Goal: Task Accomplishment & Management: Use online tool/utility

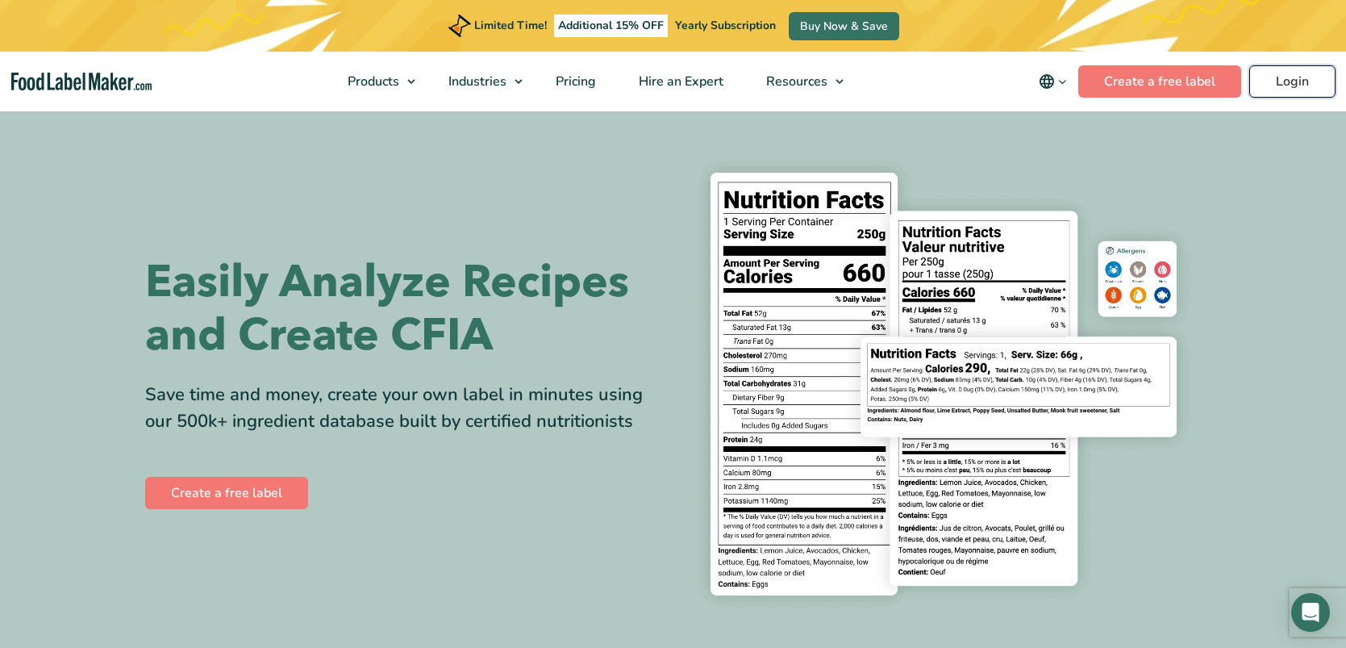
click at [1283, 84] on link "Login" at bounding box center [1293, 81] width 86 height 32
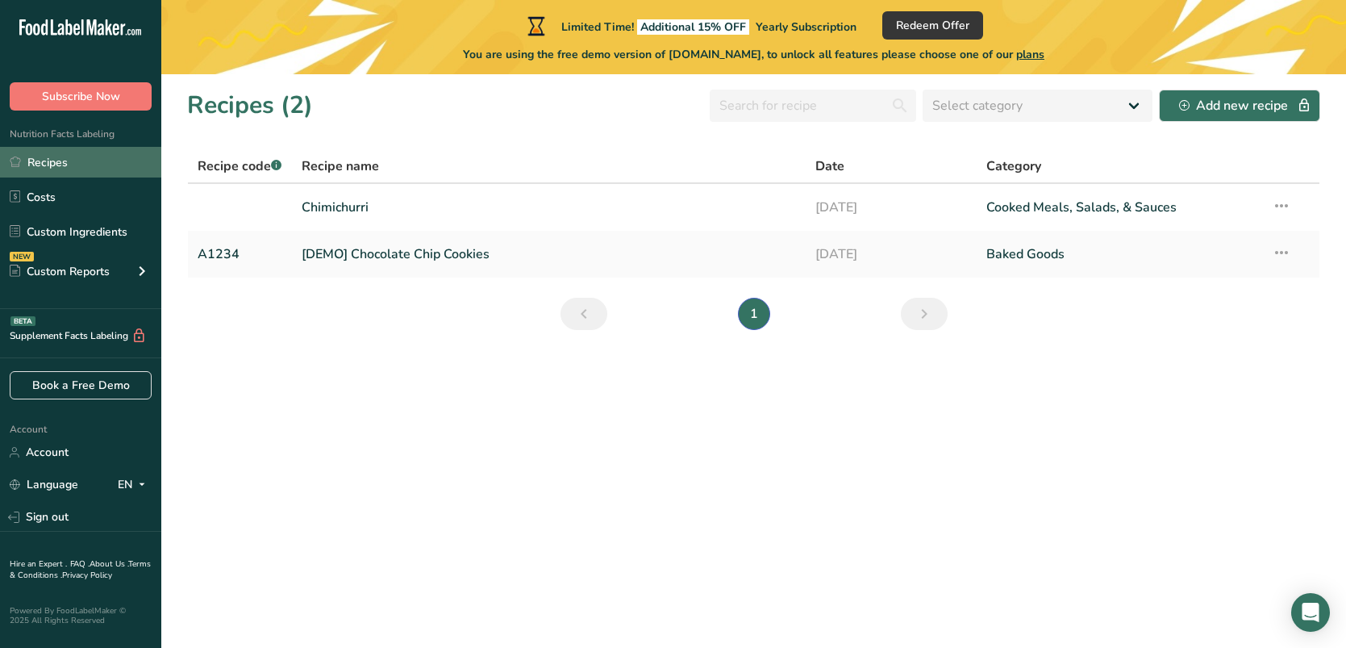
click at [65, 164] on link "Recipes" at bounding box center [80, 162] width 161 height 31
click at [361, 207] on link "Chimichurri" at bounding box center [549, 207] width 495 height 34
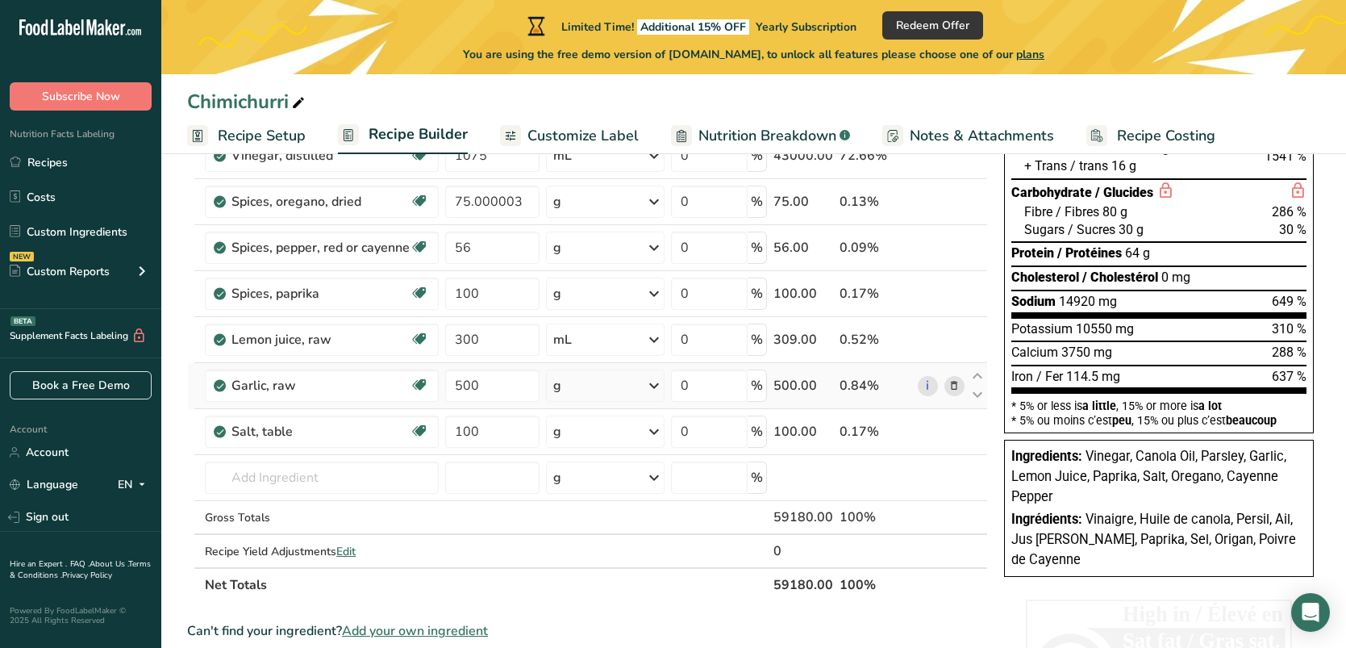
scroll to position [236, 0]
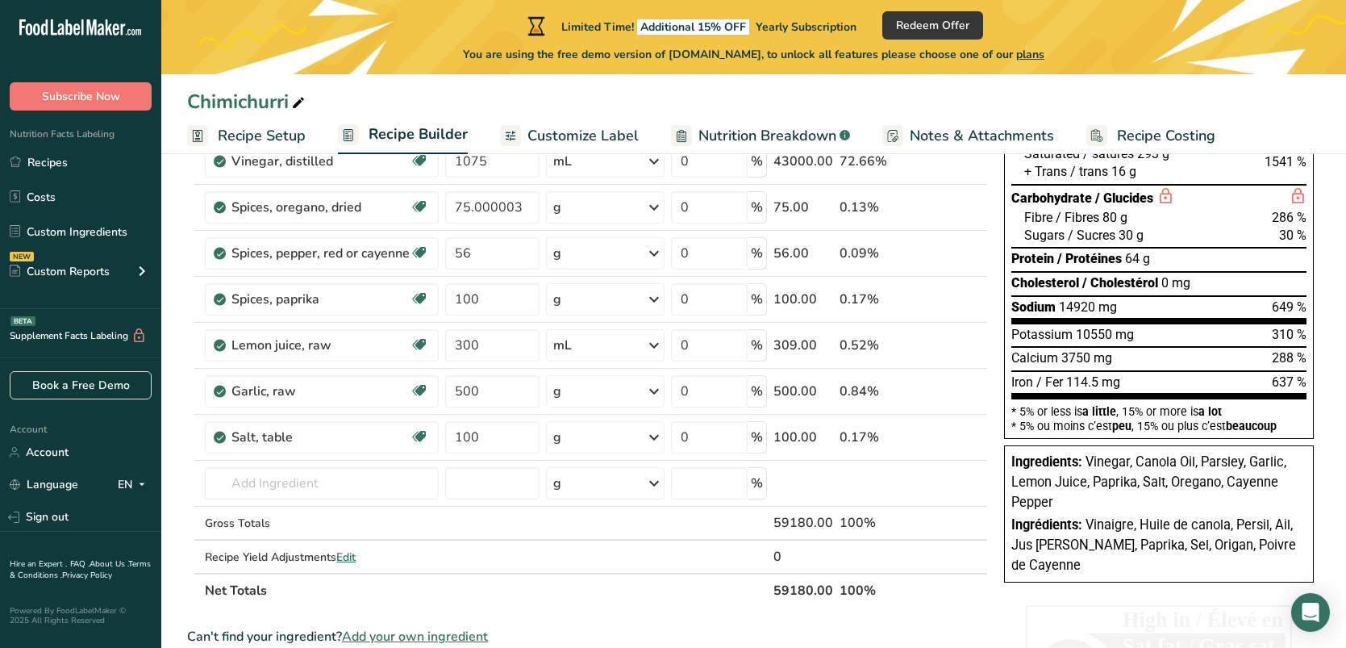
click at [506, 136] on icon at bounding box center [510, 136] width 13 height 20
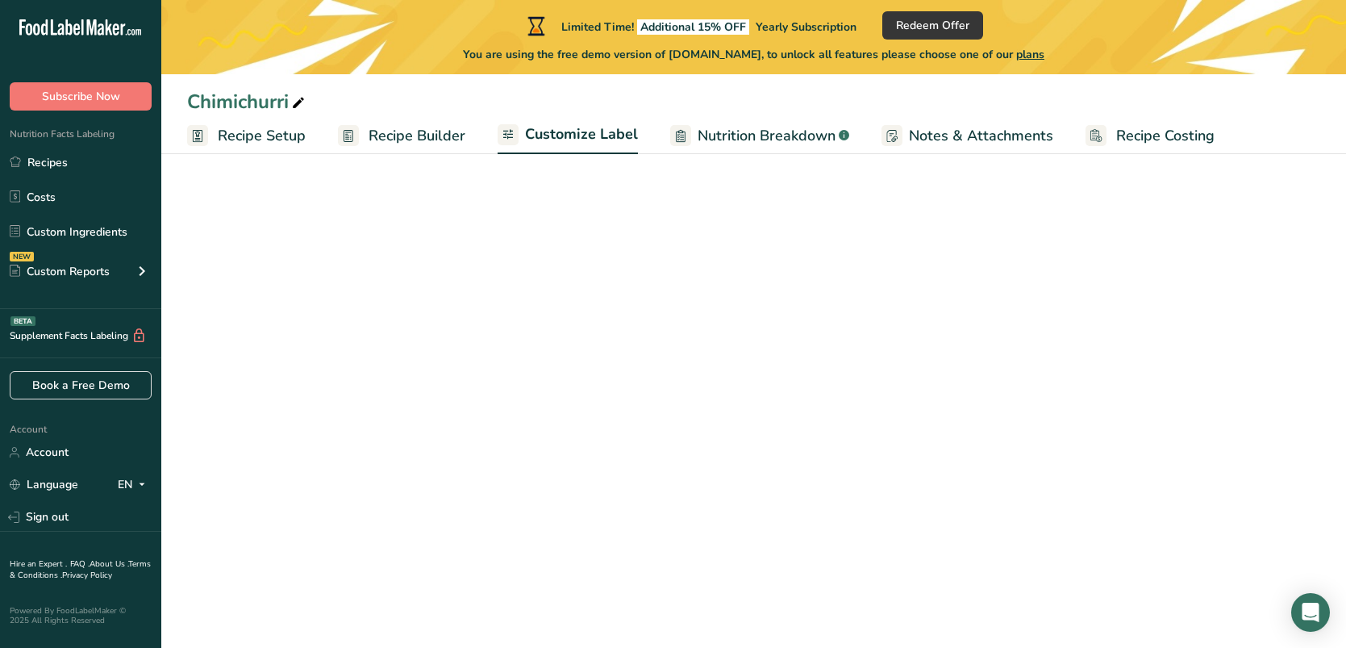
click at [557, 137] on span "Customize Label" at bounding box center [581, 134] width 113 height 22
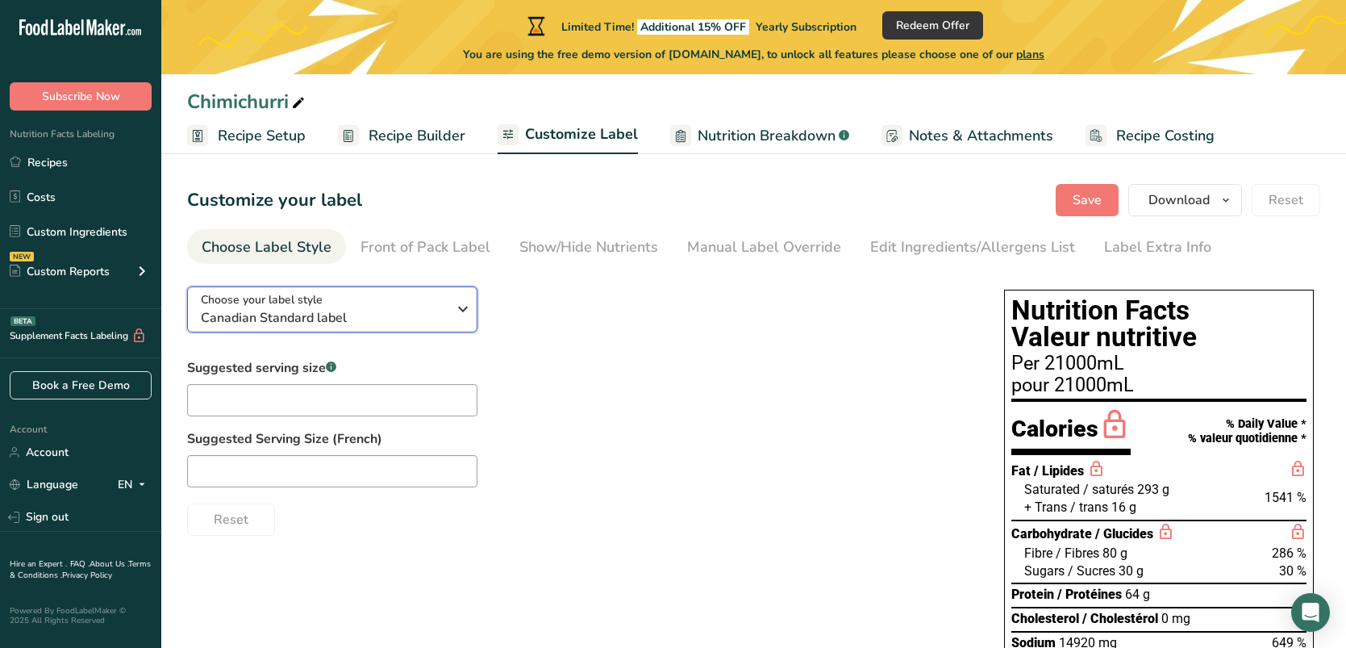
click at [283, 306] on span "Choose your label style" at bounding box center [262, 299] width 122 height 17
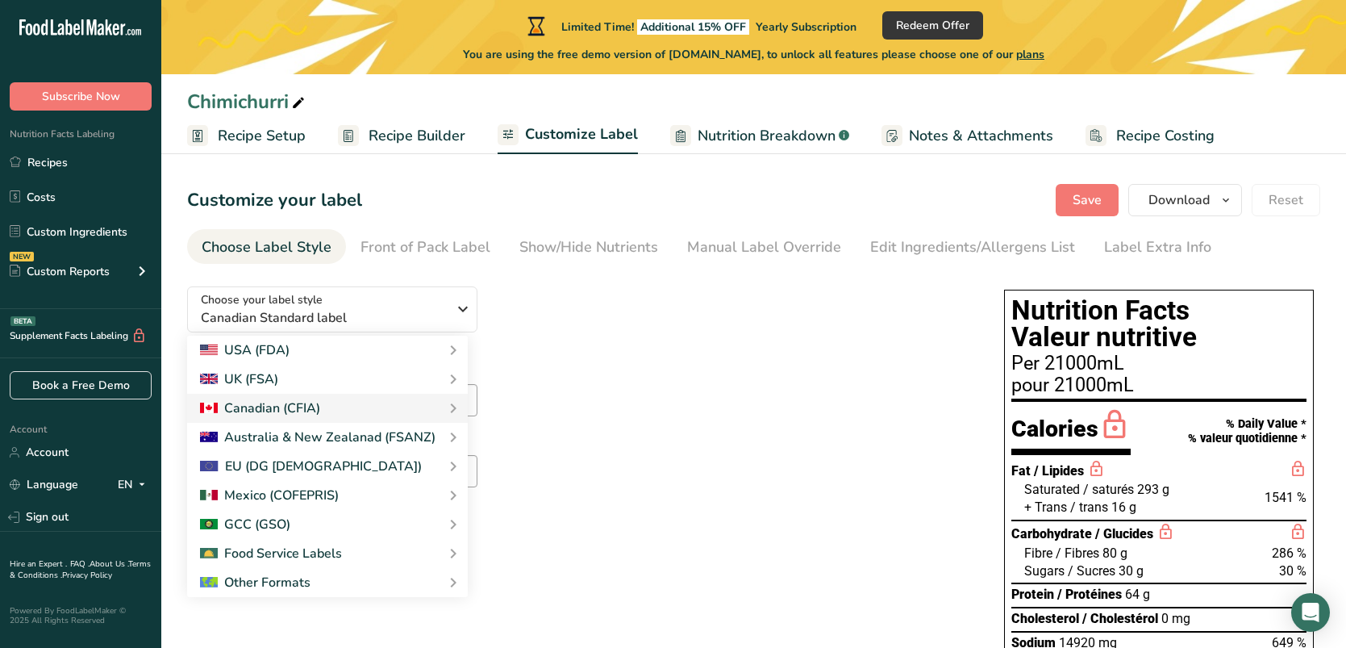
click at [716, 332] on div "Choose your label style Canadian Standard label USA (FDA) Standard FDA label Ta…" at bounding box center [579, 404] width 785 height 262
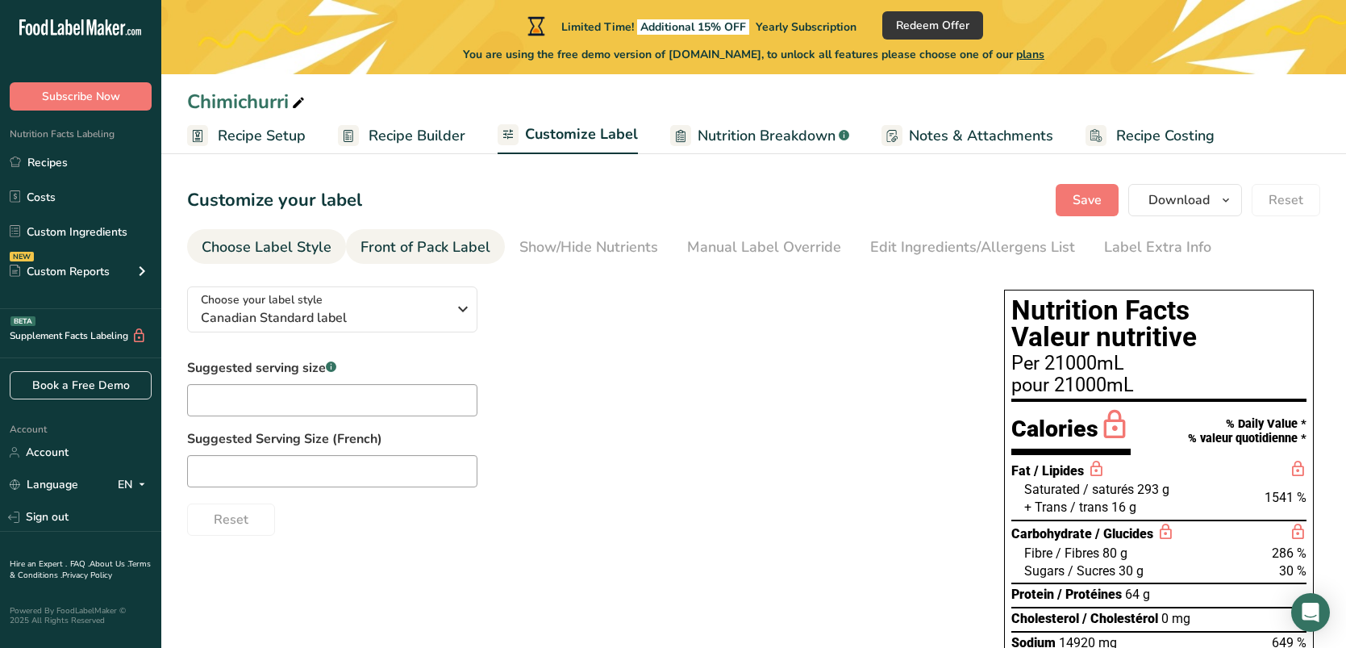
click at [452, 254] on div "Front of Pack Label" at bounding box center [426, 247] width 130 height 22
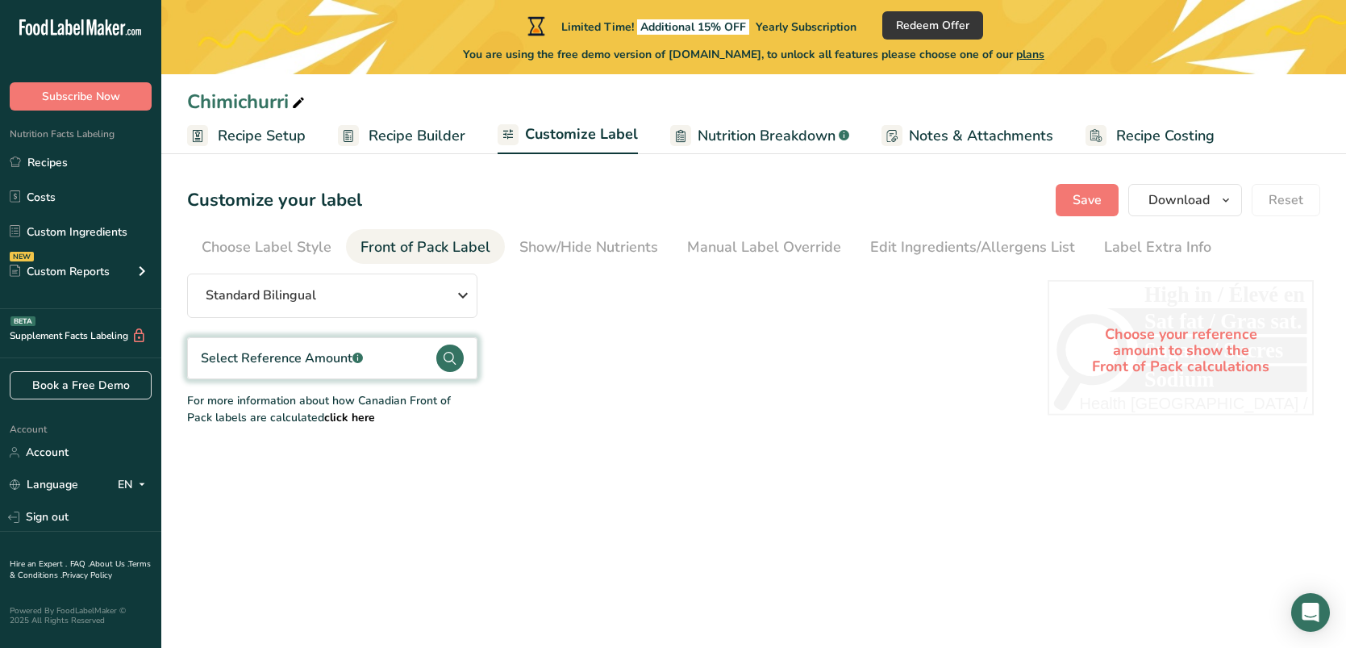
drag, startPoint x: 1169, startPoint y: 249, endPoint x: 844, endPoint y: 413, distance: 364.0
click at [1168, 249] on div "Label Extra Info" at bounding box center [1157, 247] width 107 height 22
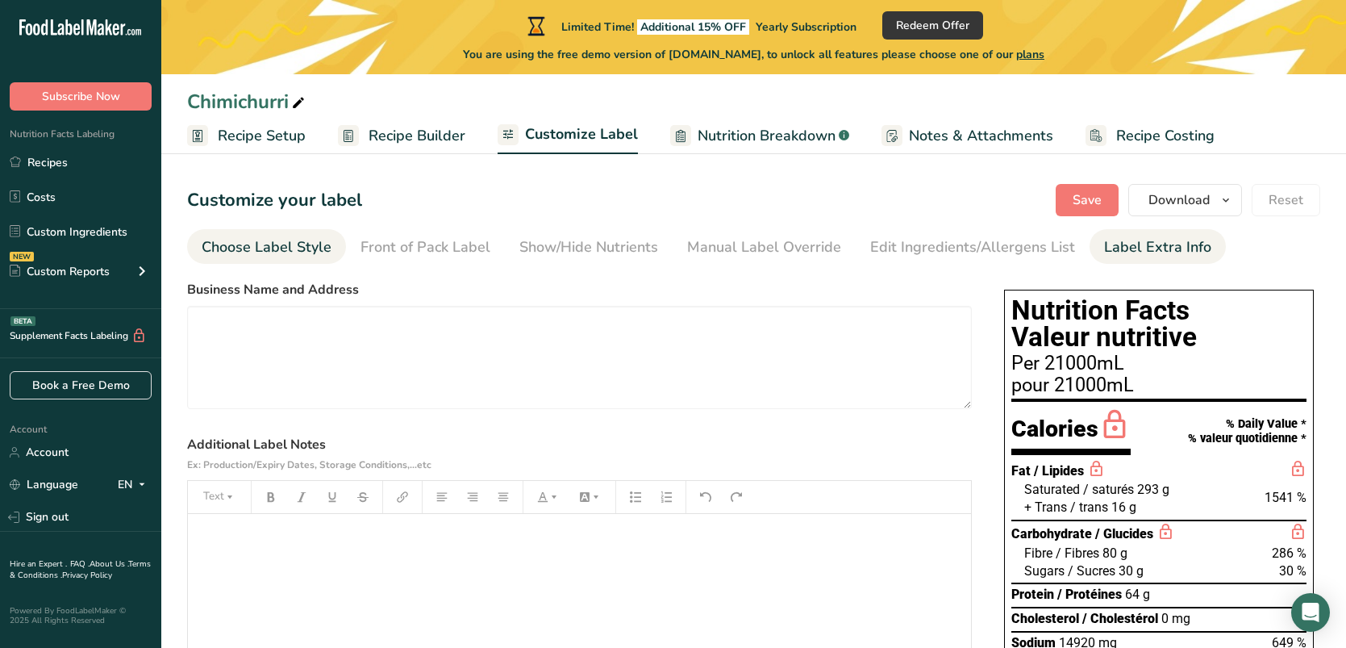
click at [270, 240] on div "Choose Label Style" at bounding box center [267, 247] width 130 height 22
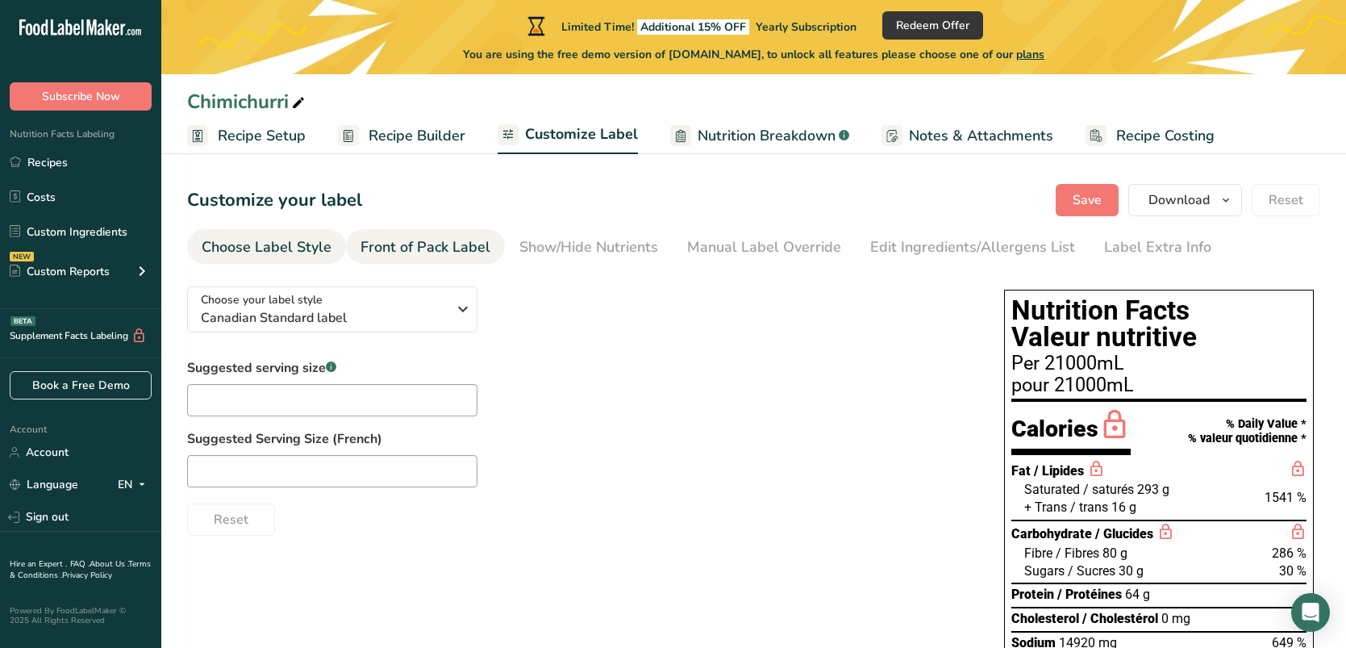
click at [407, 246] on div "Front of Pack Label" at bounding box center [426, 247] width 130 height 22
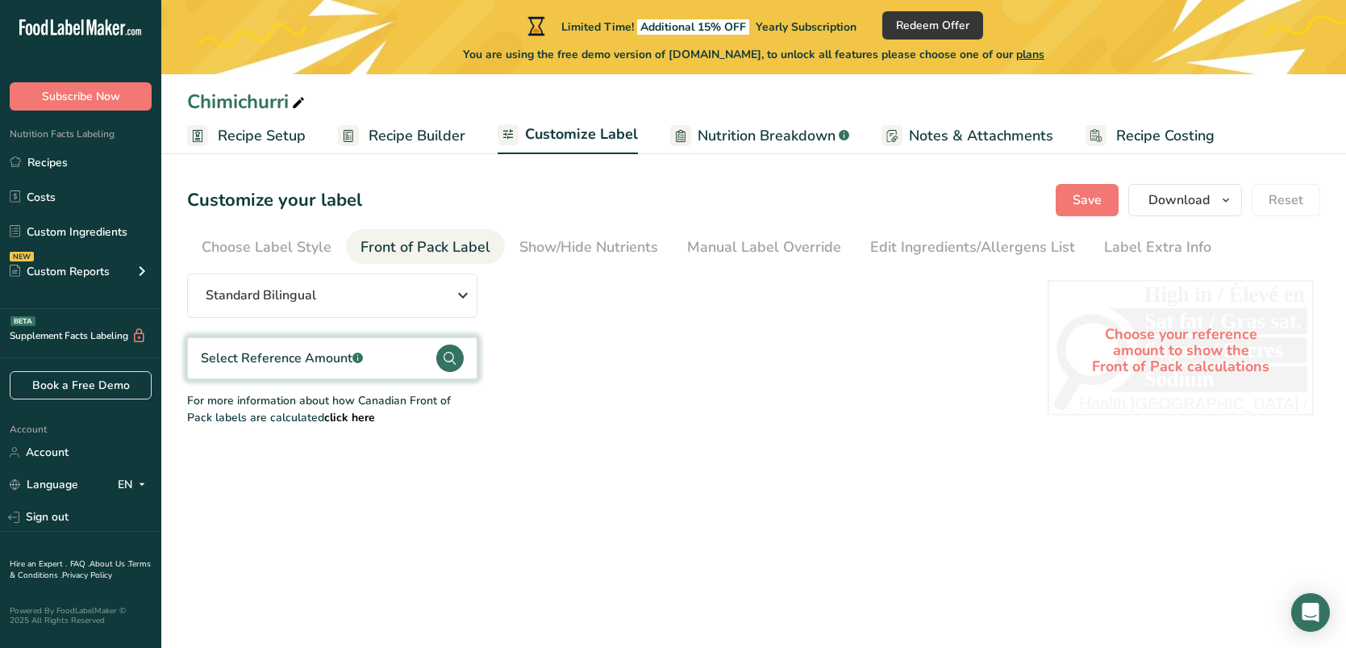
click at [284, 267] on section "Customize your label Save Download Choose what to show on your downloaded label…" at bounding box center [753, 305] width 1185 height 295
click at [290, 263] on link "Choose Label Style" at bounding box center [267, 247] width 130 height 36
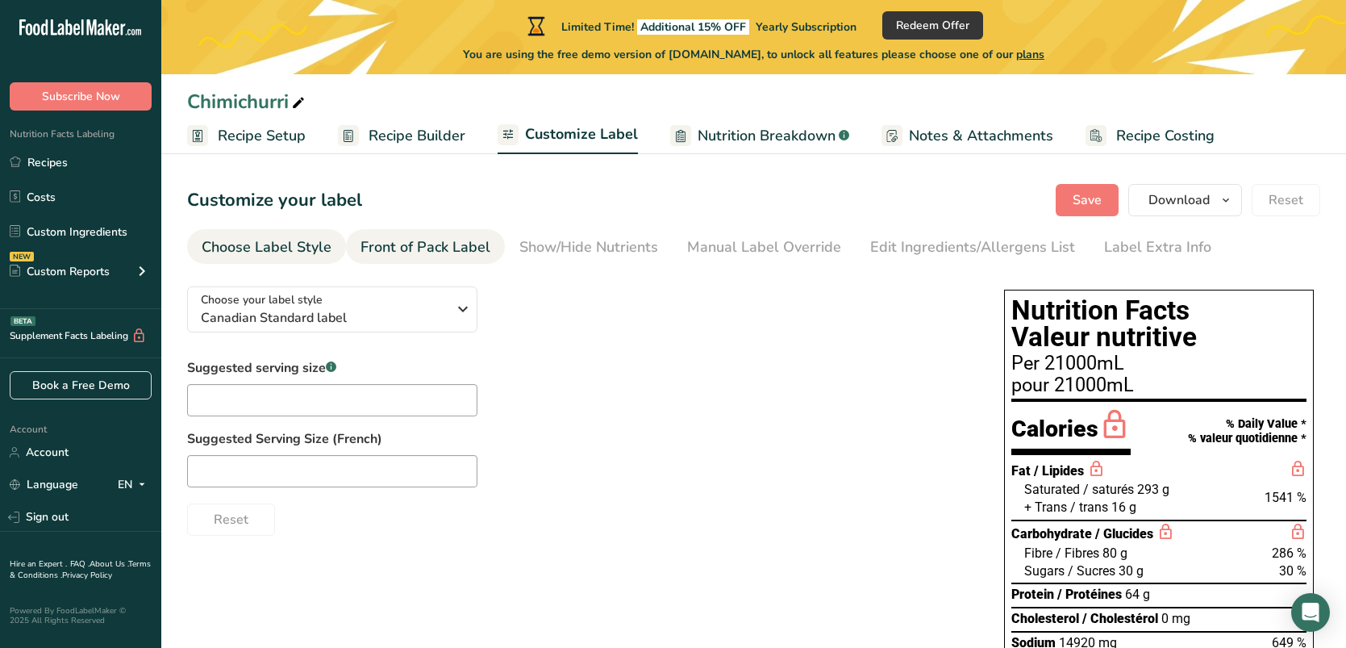
click at [377, 244] on div "Front of Pack Label" at bounding box center [426, 247] width 130 height 22
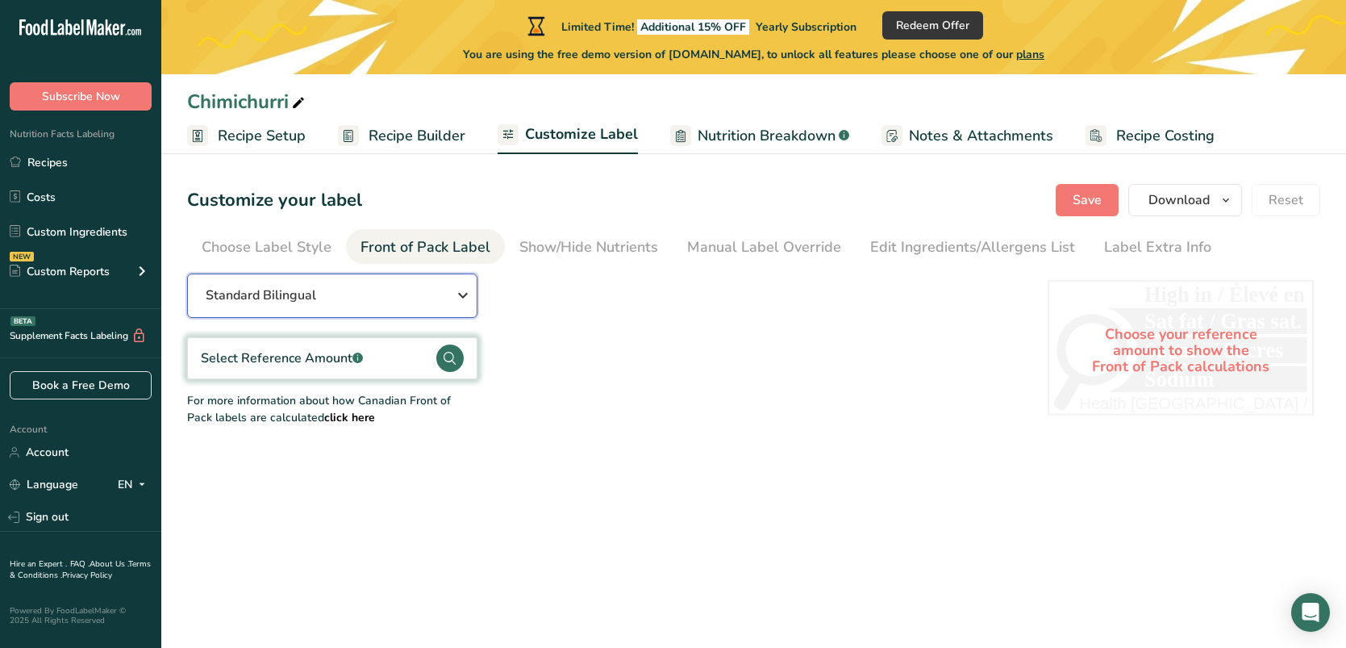
click at [342, 303] on div "Standard Bilingual" at bounding box center [332, 295] width 253 height 19
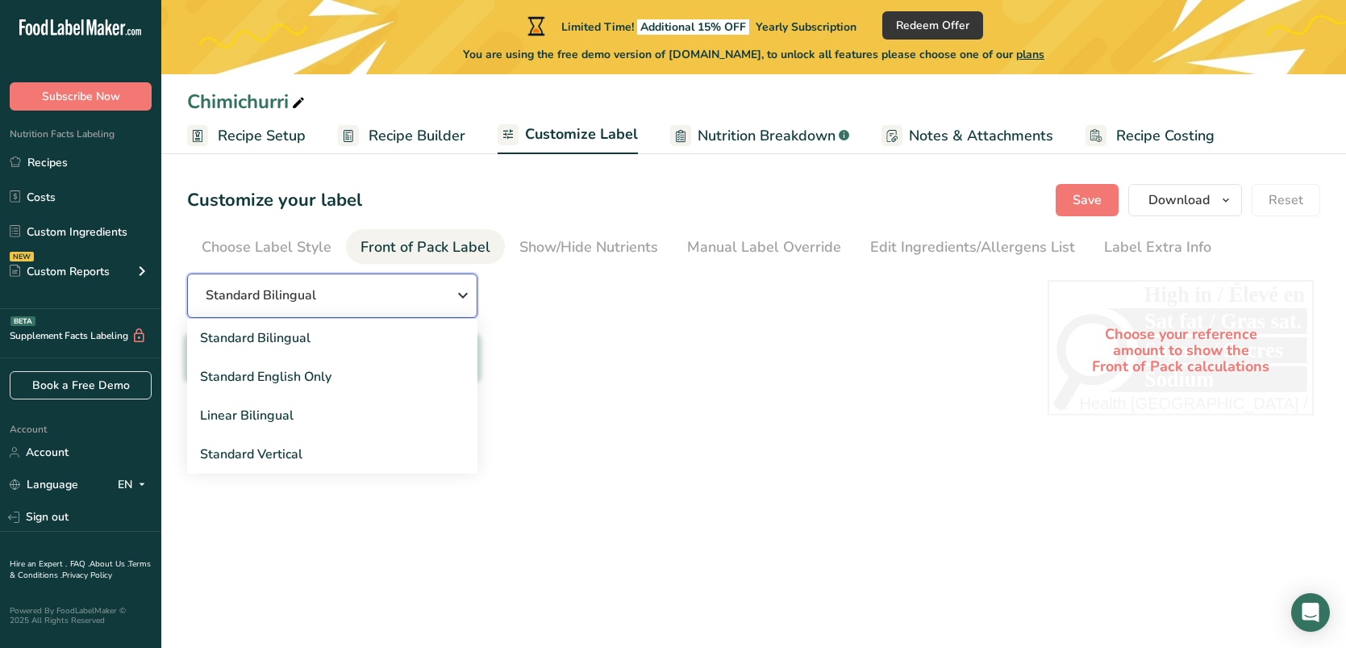
click at [342, 303] on div "Standard Bilingual" at bounding box center [332, 295] width 253 height 19
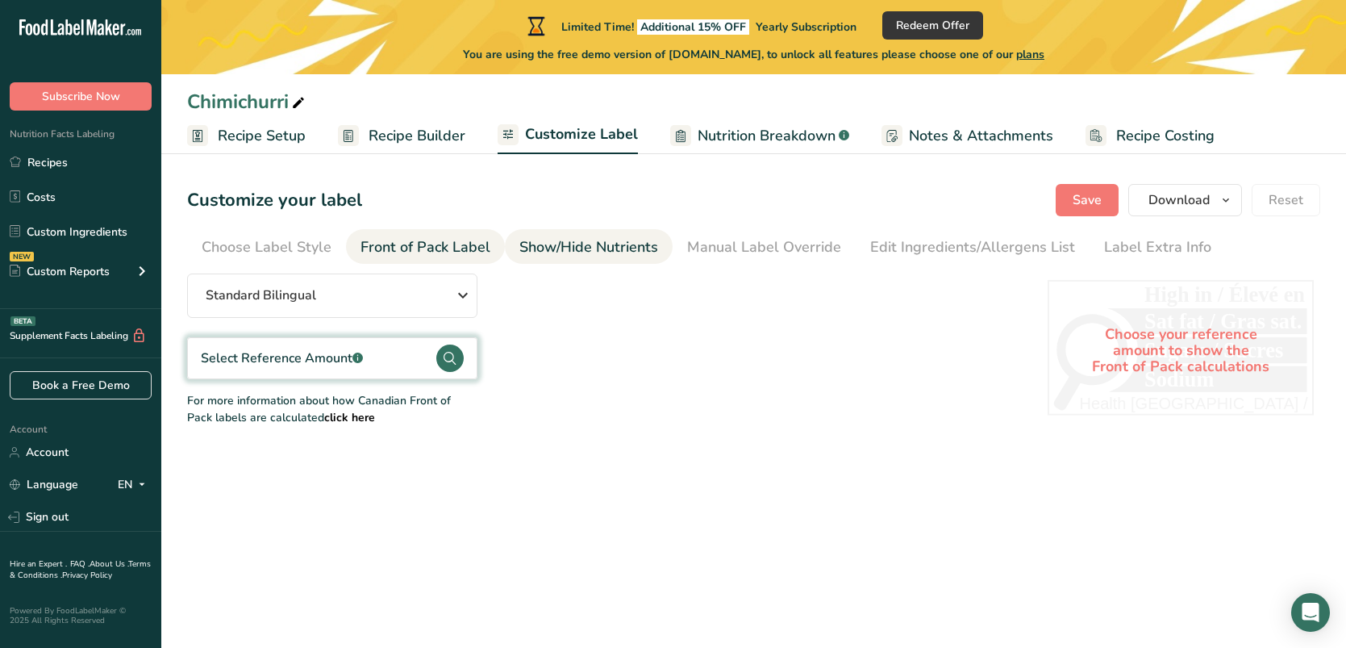
click at [623, 253] on div "Show/Hide Nutrients" at bounding box center [589, 247] width 139 height 22
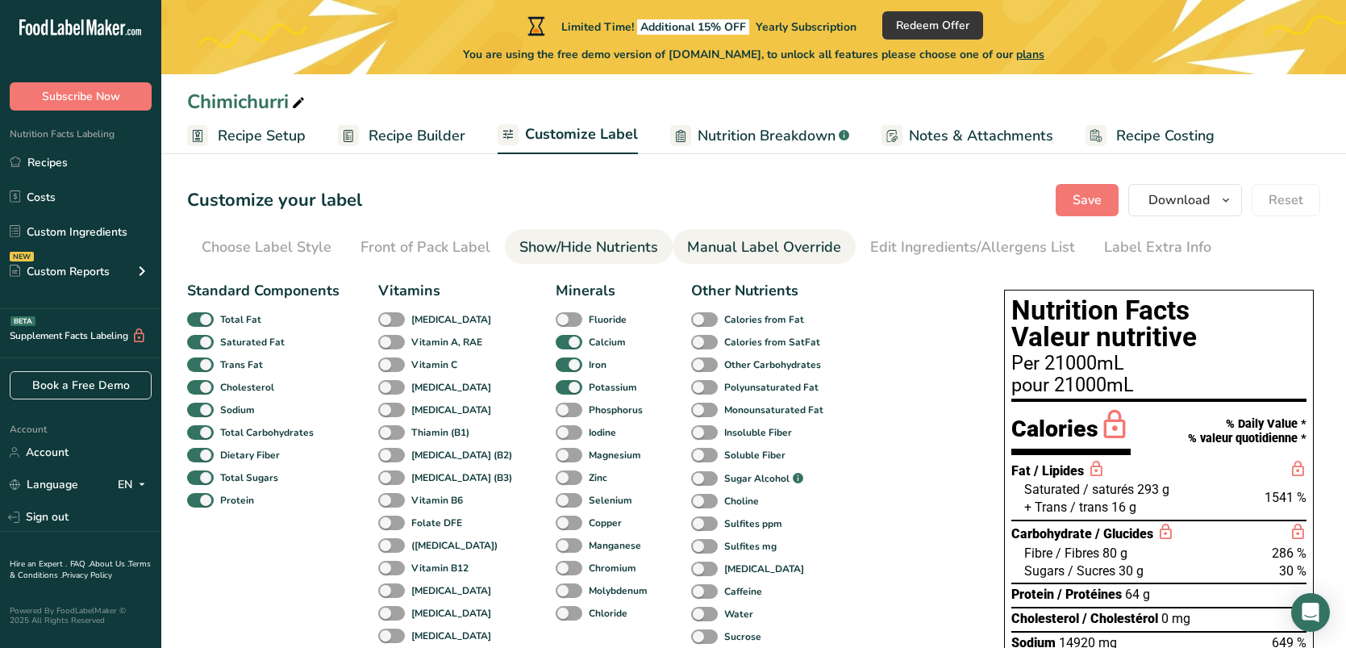
click at [742, 250] on div "Manual Label Override" at bounding box center [764, 247] width 154 height 22
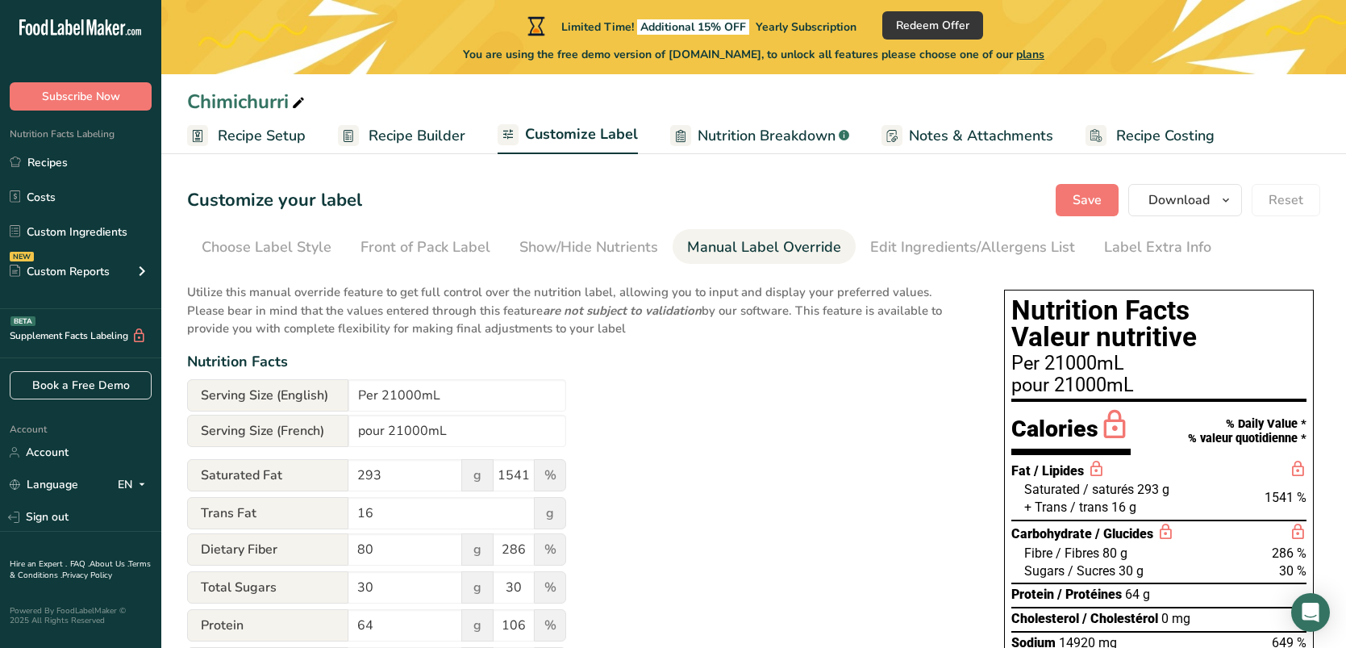
click at [236, 132] on span "Recipe Setup" at bounding box center [262, 136] width 88 height 22
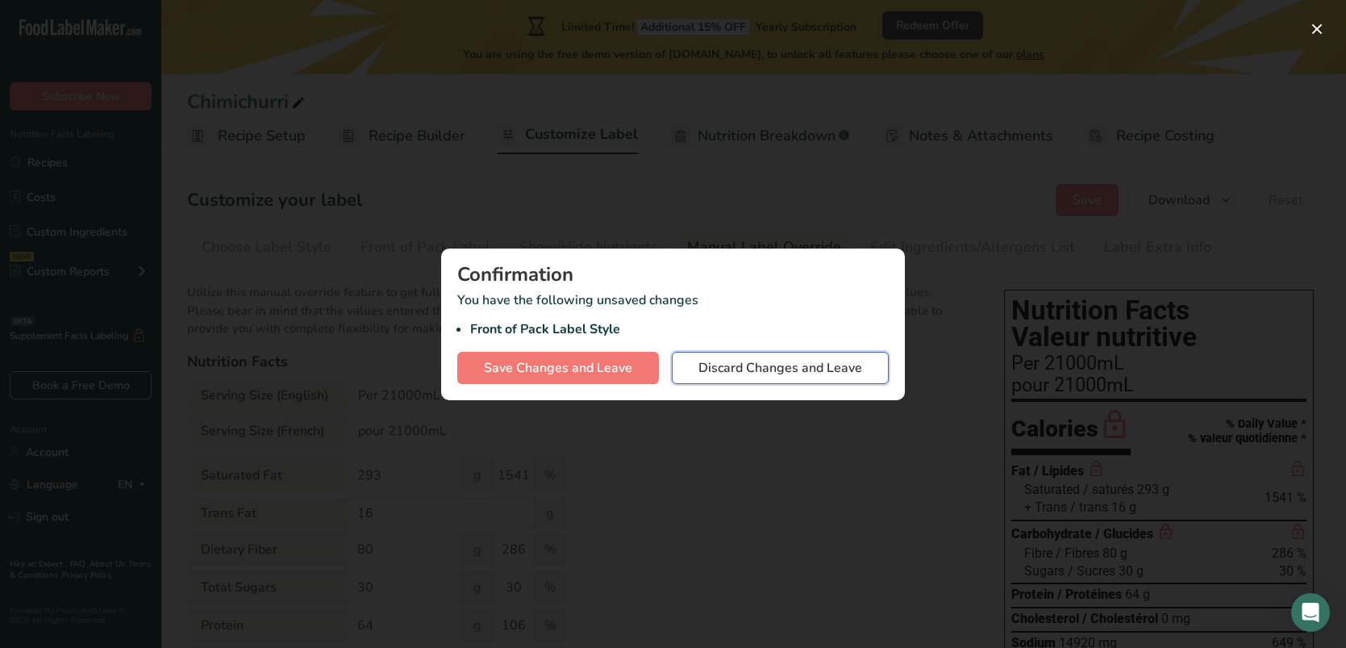
click at [739, 371] on span "Discard Changes and Leave" at bounding box center [781, 367] width 164 height 19
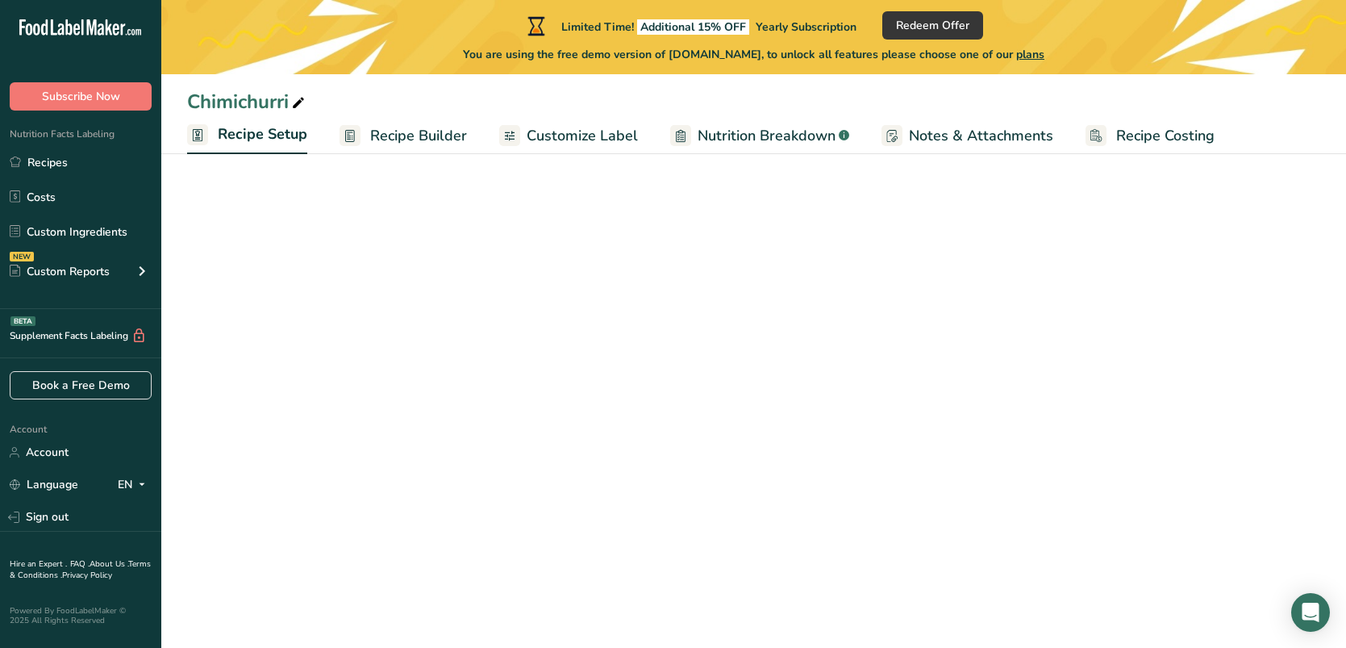
select select "16"
select select "22"
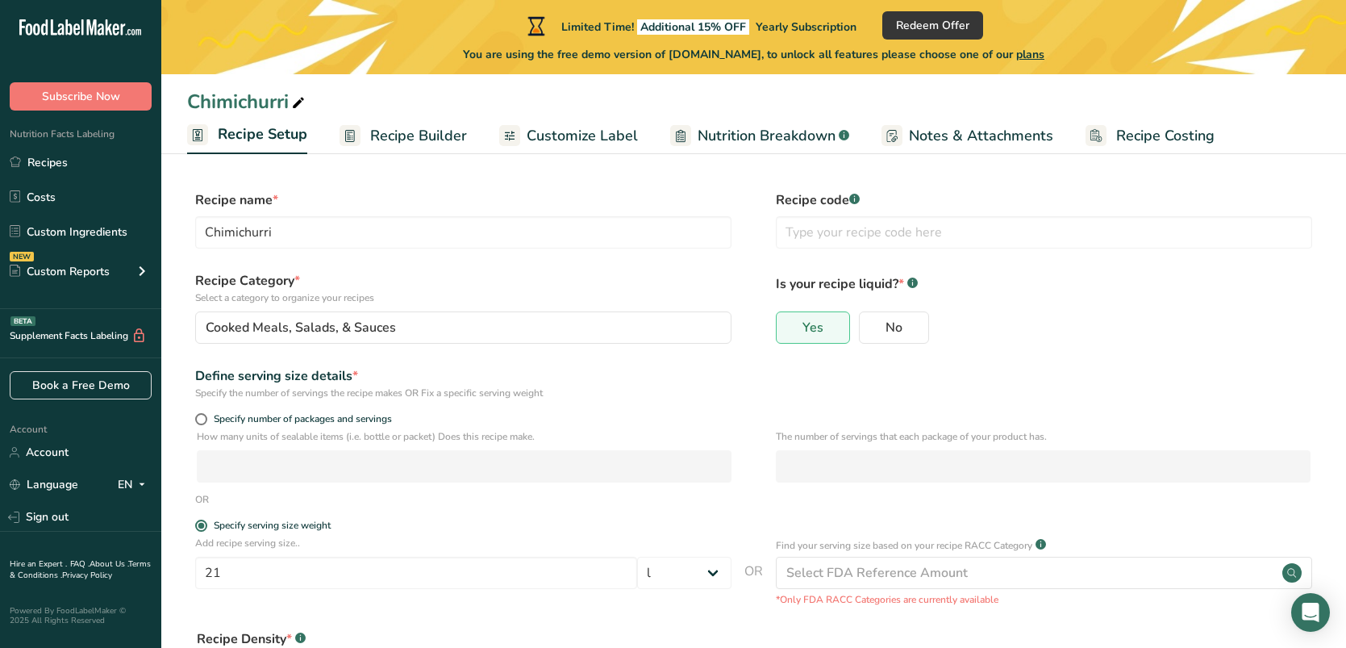
click at [441, 137] on span "Recipe Builder" at bounding box center [418, 136] width 97 height 22
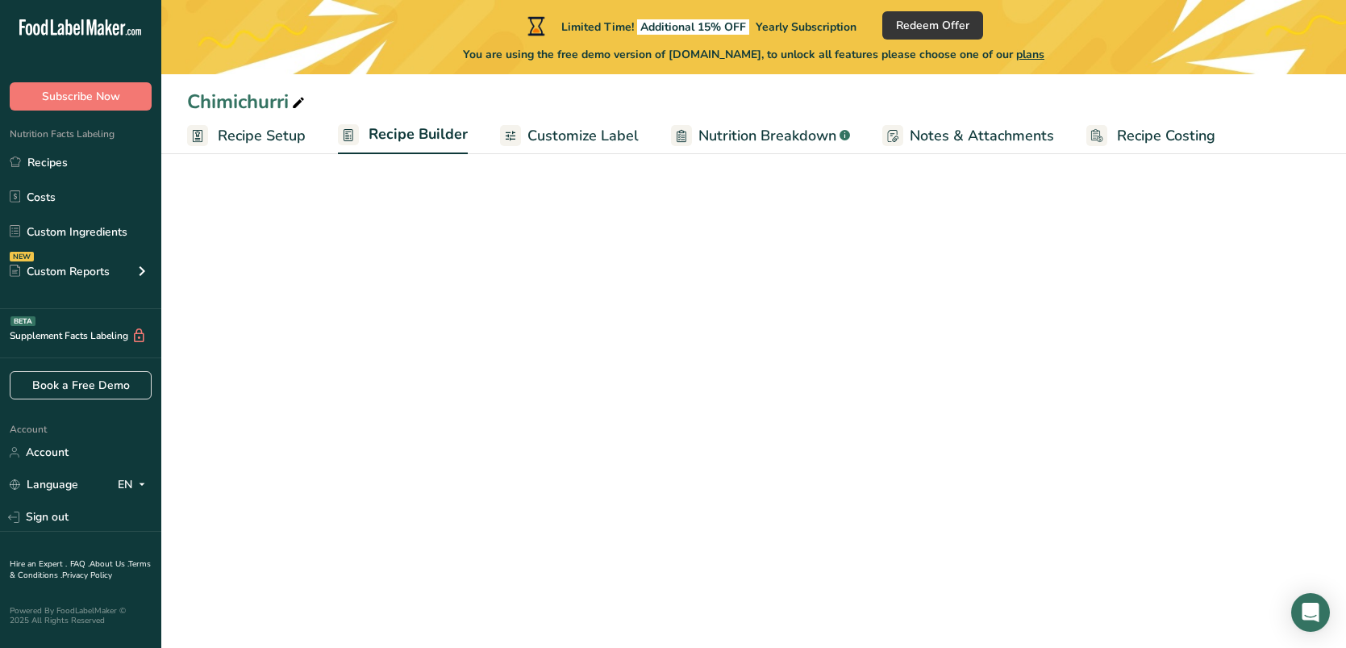
click at [551, 135] on span "Customize Label" at bounding box center [583, 136] width 111 height 22
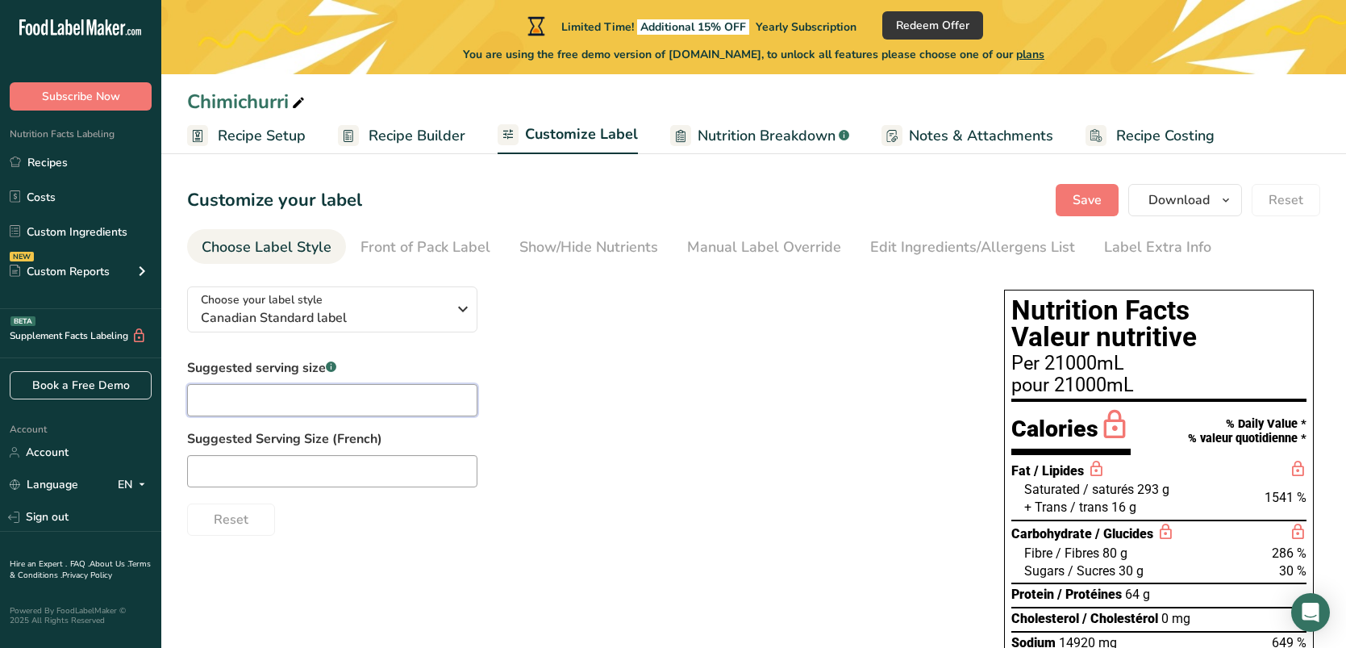
click at [272, 401] on input "text" at bounding box center [332, 400] width 290 height 32
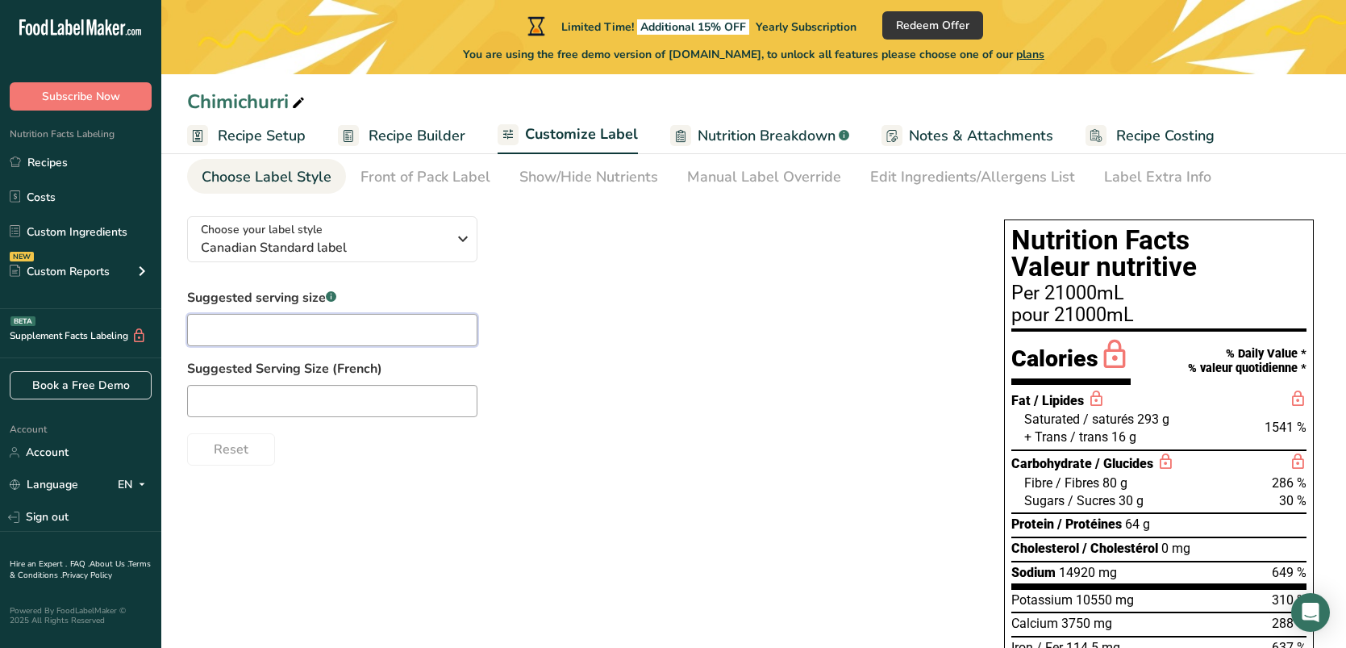
scroll to position [73, 0]
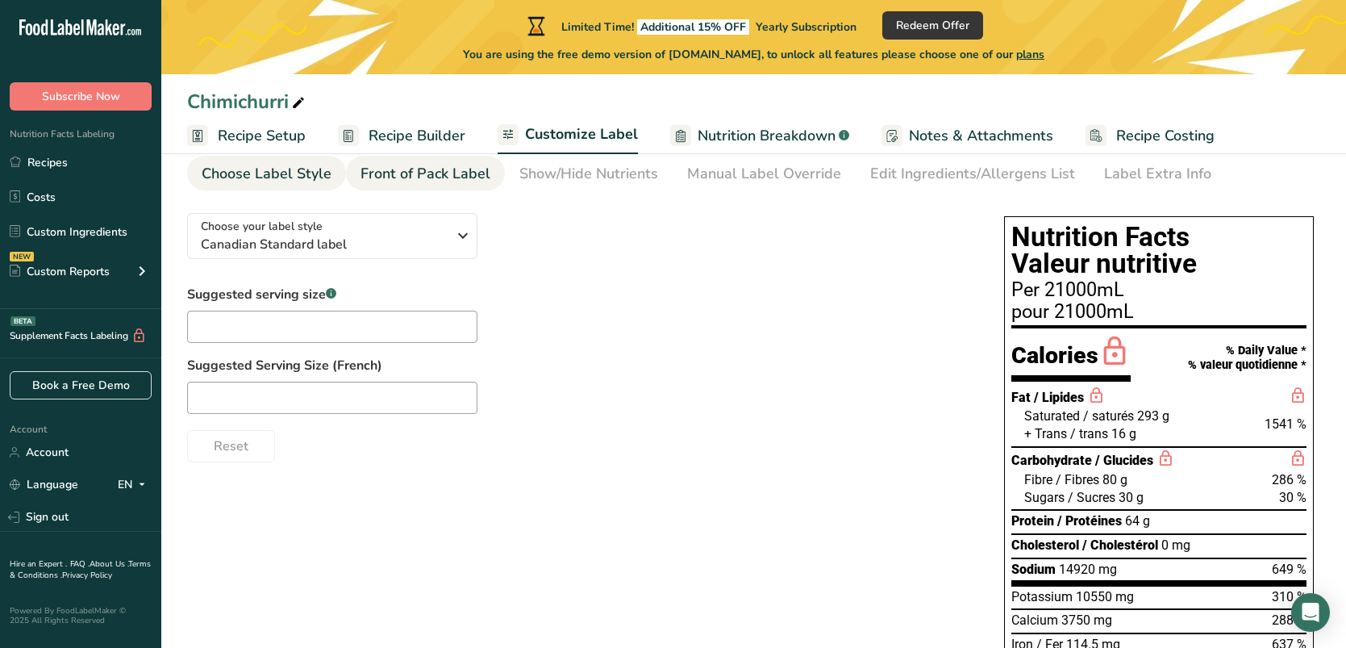
click at [455, 168] on div "Front of Pack Label" at bounding box center [426, 174] width 130 height 22
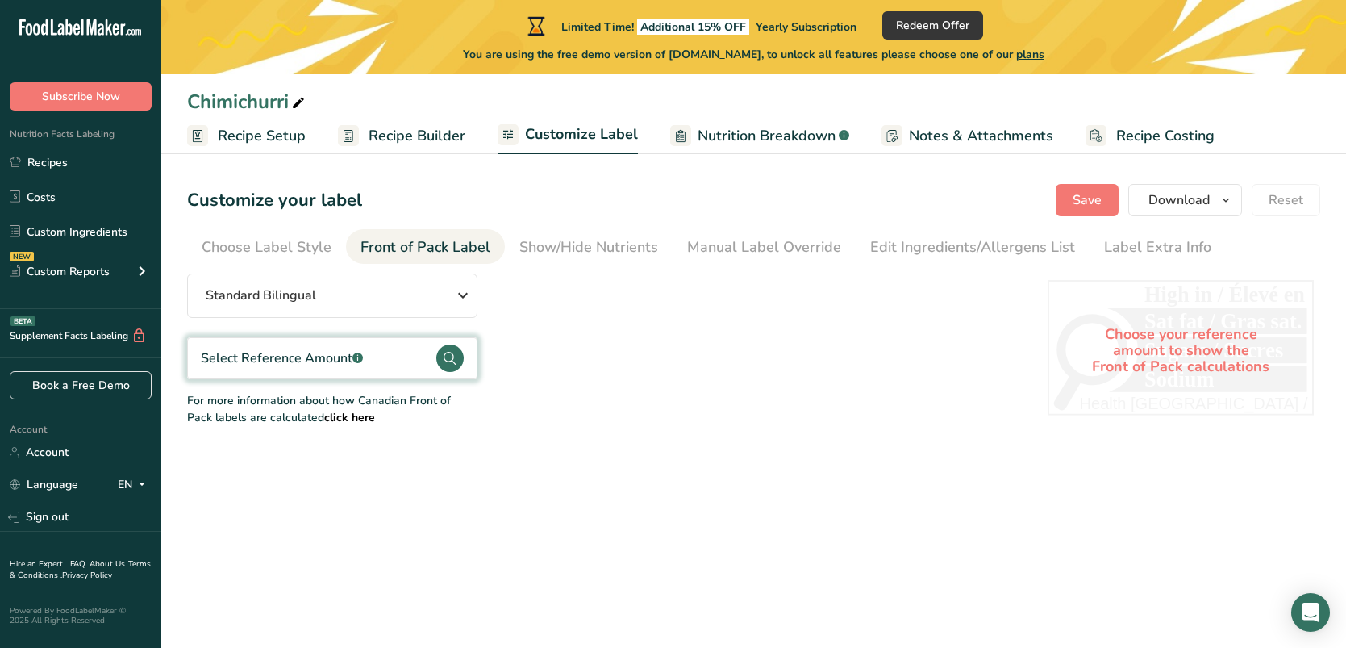
scroll to position [0, 0]
click at [445, 356] on circle at bounding box center [449, 357] width 27 height 27
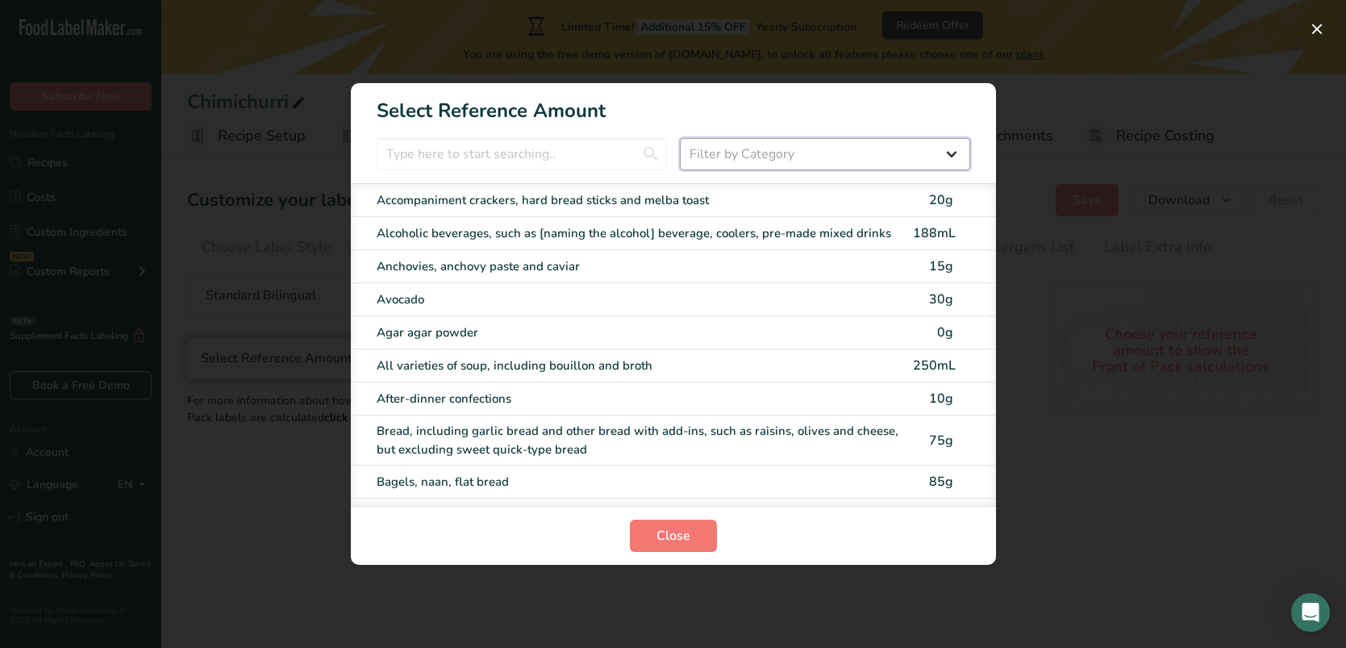
click at [783, 153] on select "Filter by Category All Bakery products and substitutes [GEOGRAPHIC_DATA] Cereal…" at bounding box center [825, 154] width 290 height 32
select select "18"
click at [680, 138] on select "Filter by Category All Bakery products and substitutes [GEOGRAPHIC_DATA] Cereal…" at bounding box center [825, 154] width 290 height 32
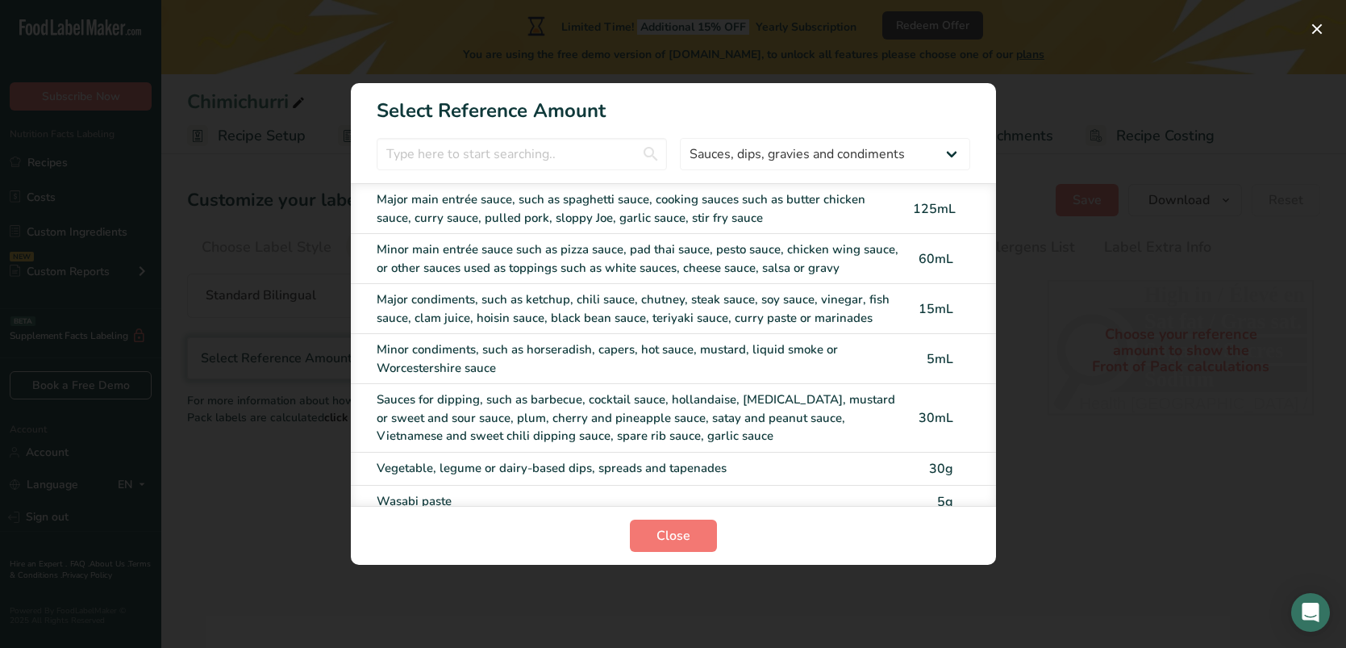
click at [648, 311] on div "Major condiments, such as ketchup, chili sauce, chutney, steak sauce, soy sauce…" at bounding box center [640, 308] width 527 height 36
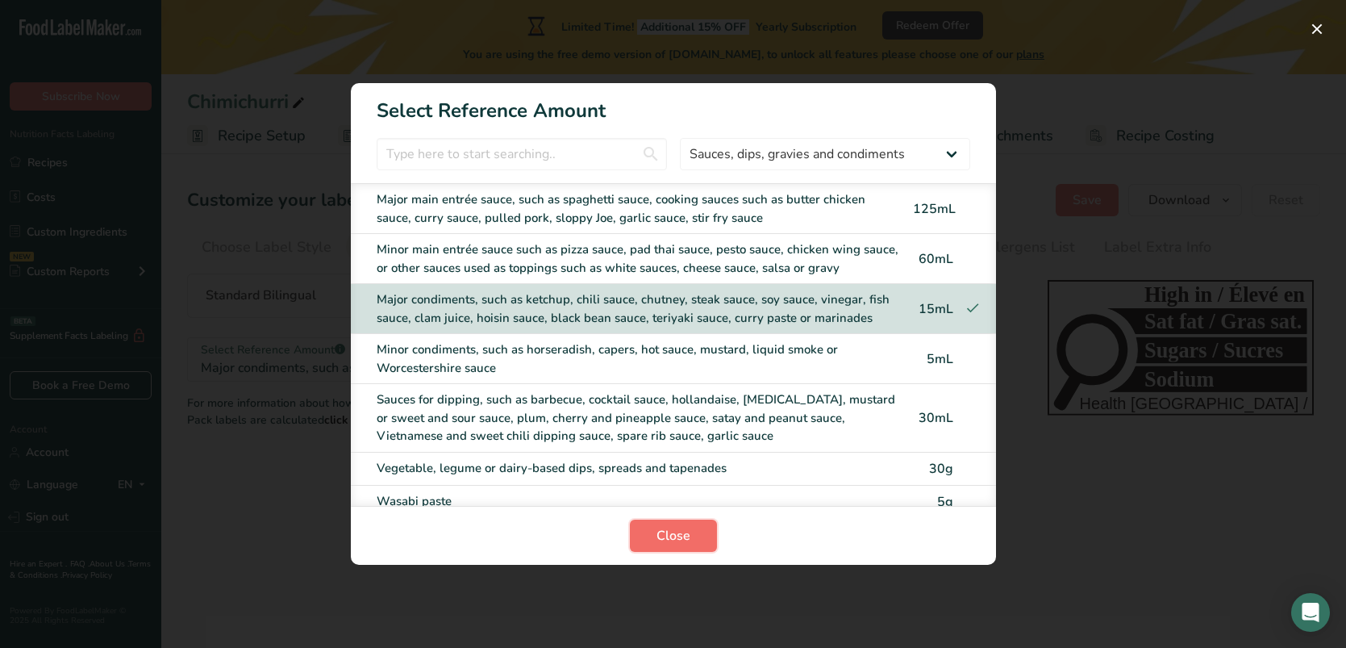
click at [676, 535] on span "Close" at bounding box center [674, 535] width 34 height 19
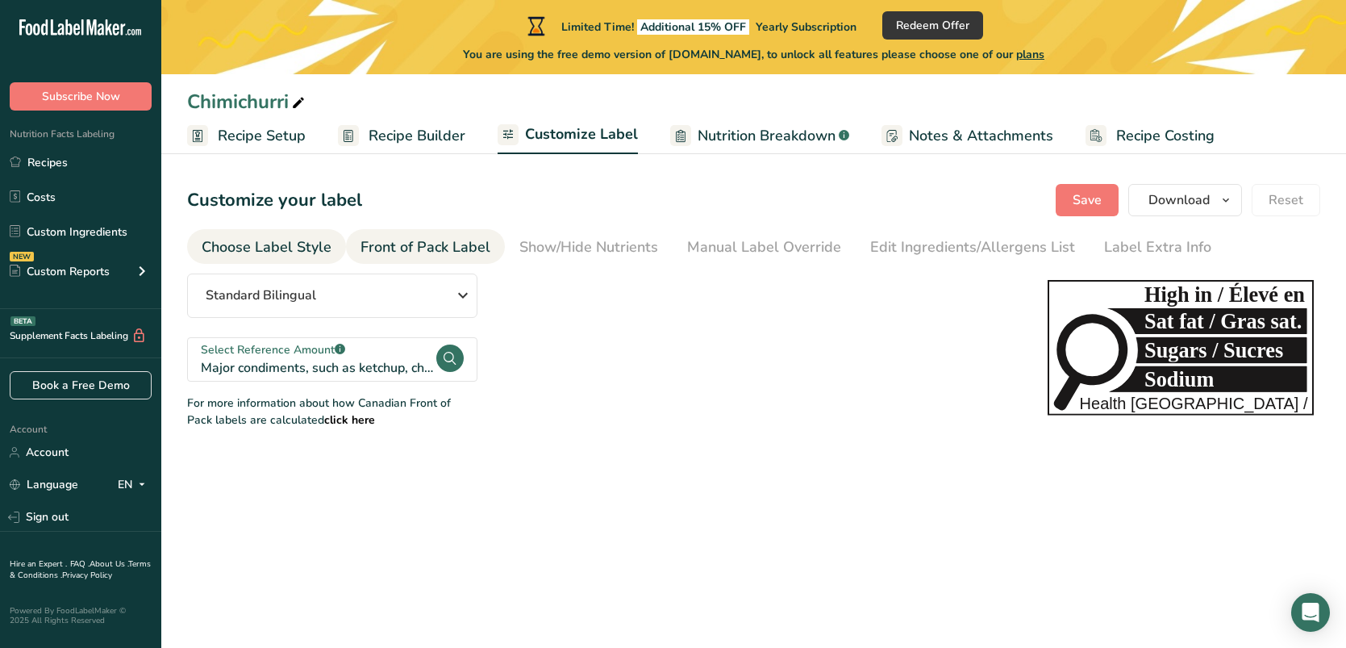
click at [286, 248] on div "Choose Label Style" at bounding box center [267, 247] width 130 height 22
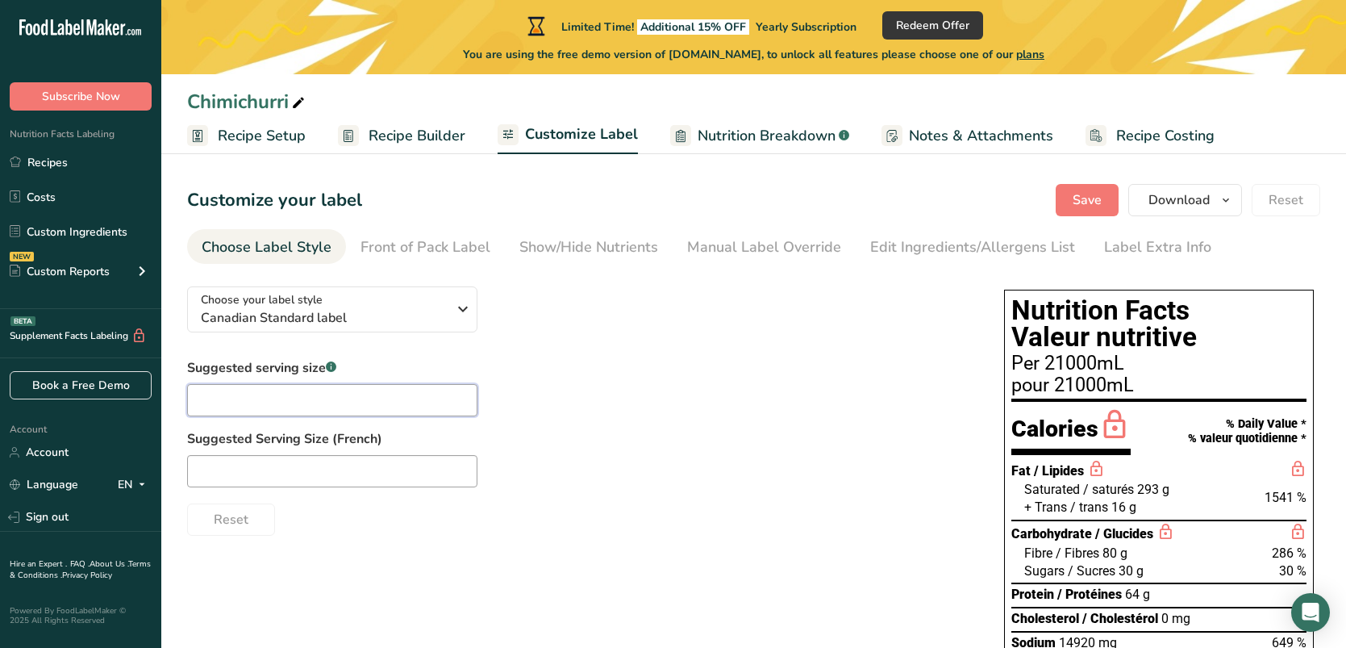
click at [299, 396] on input "text" at bounding box center [332, 400] width 290 height 32
click at [299, 390] on input "text" at bounding box center [332, 400] width 290 height 32
click at [234, 399] on input "15 ml" at bounding box center [332, 400] width 290 height 32
drag, startPoint x: 236, startPoint y: 399, endPoint x: 175, endPoint y: 405, distance: 60.8
click at [175, 405] on section "Customize your label Save Download Choose what to show on your downloaded label…" at bounding box center [753, 559] width 1185 height 802
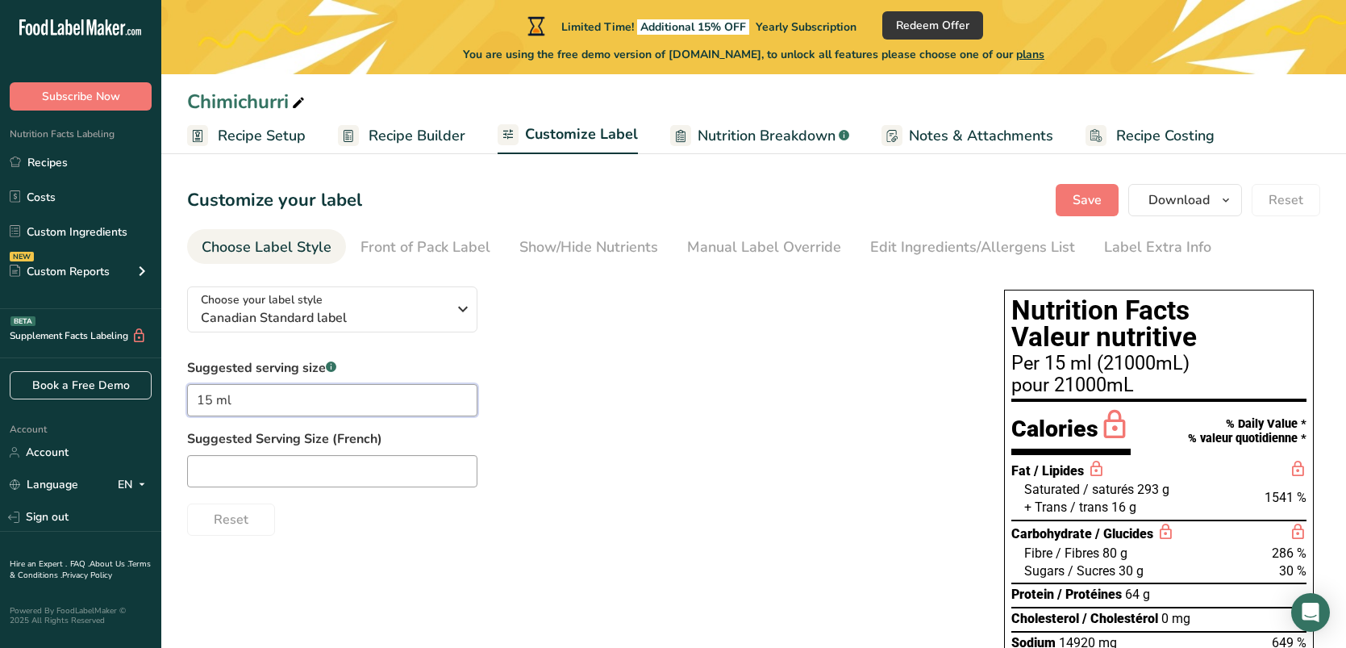
type input "15 ml"
click at [219, 467] on input "text" at bounding box center [332, 471] width 290 height 32
paste input "15 ml"
click at [442, 470] on input "15 ml" at bounding box center [332, 471] width 290 height 32
type input "15 ml"
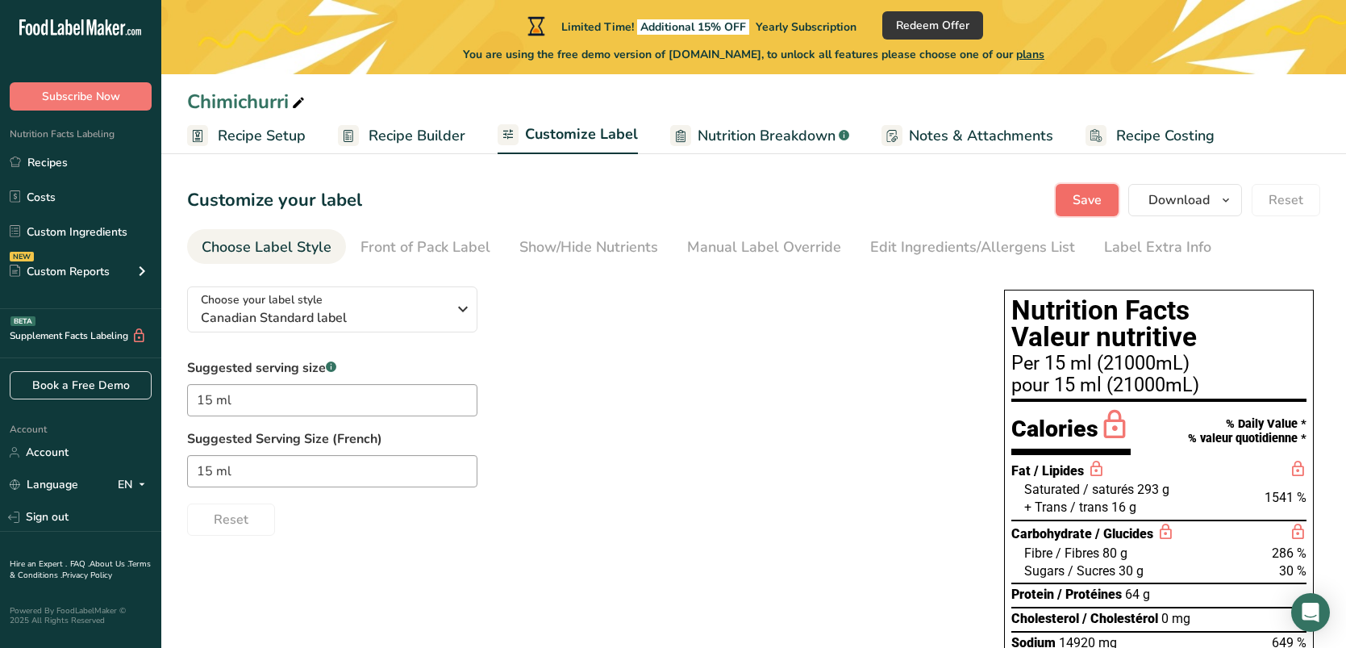
click at [1089, 197] on span "Save" at bounding box center [1087, 199] width 29 height 19
click at [452, 255] on div "Front of Pack Label" at bounding box center [426, 247] width 130 height 22
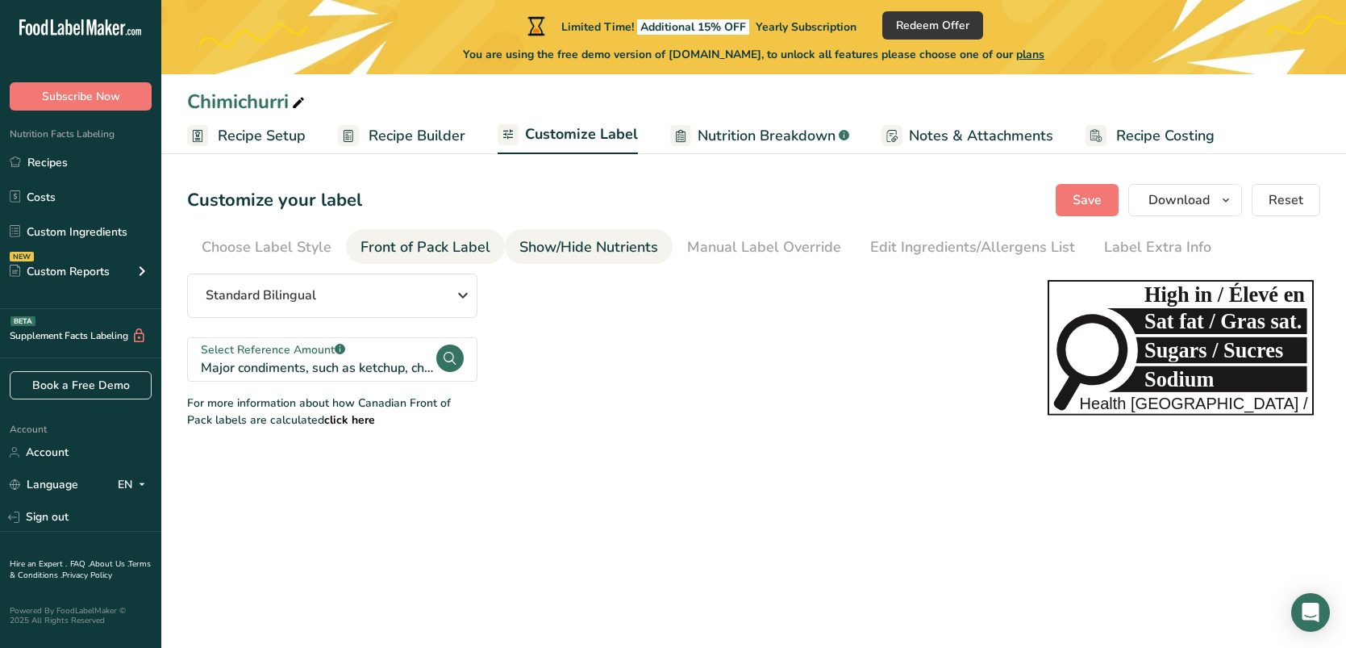
click at [547, 251] on div "Show/Hide Nutrients" at bounding box center [589, 247] width 139 height 22
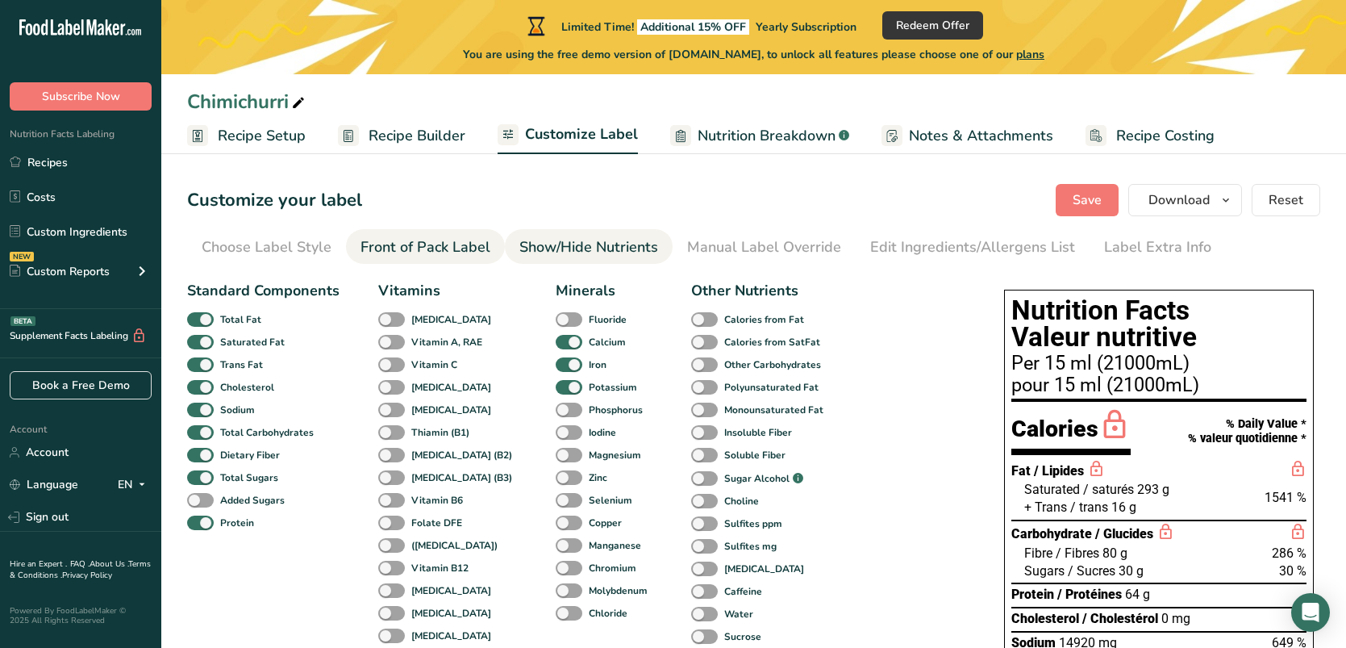
click at [428, 249] on div "Front of Pack Label" at bounding box center [426, 247] width 130 height 22
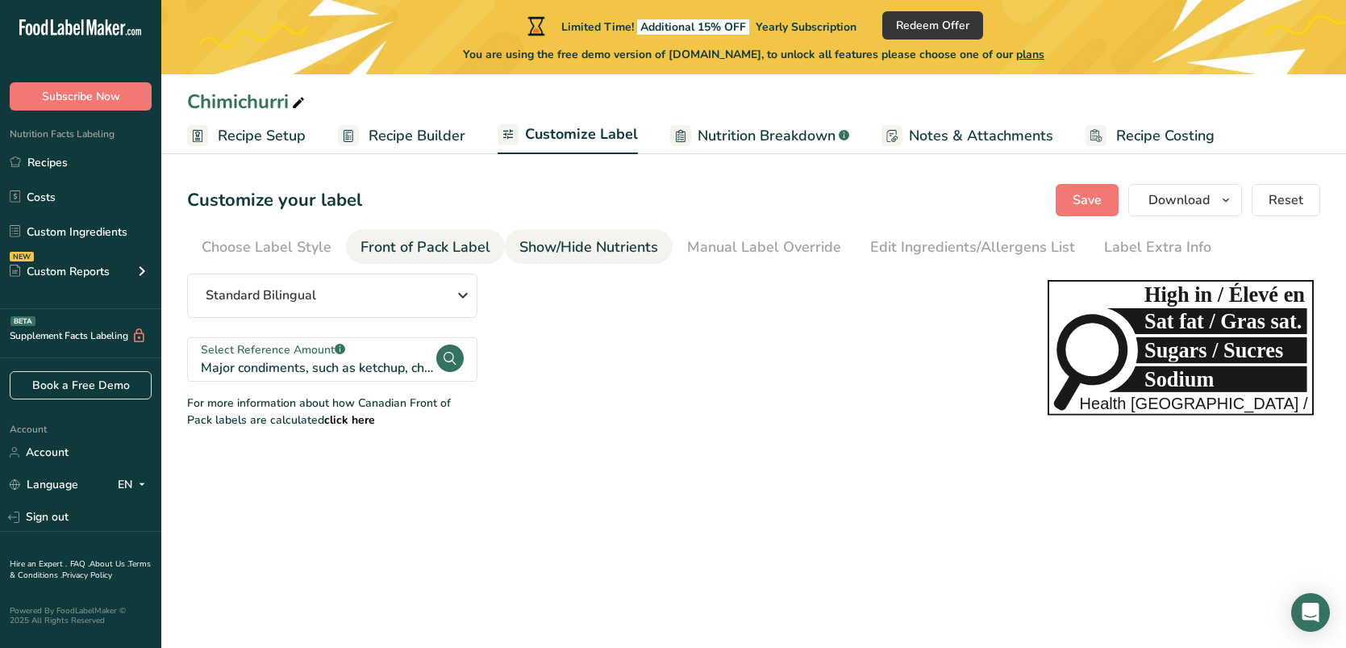
click at [602, 253] on div "Show/Hide Nutrients" at bounding box center [589, 247] width 139 height 22
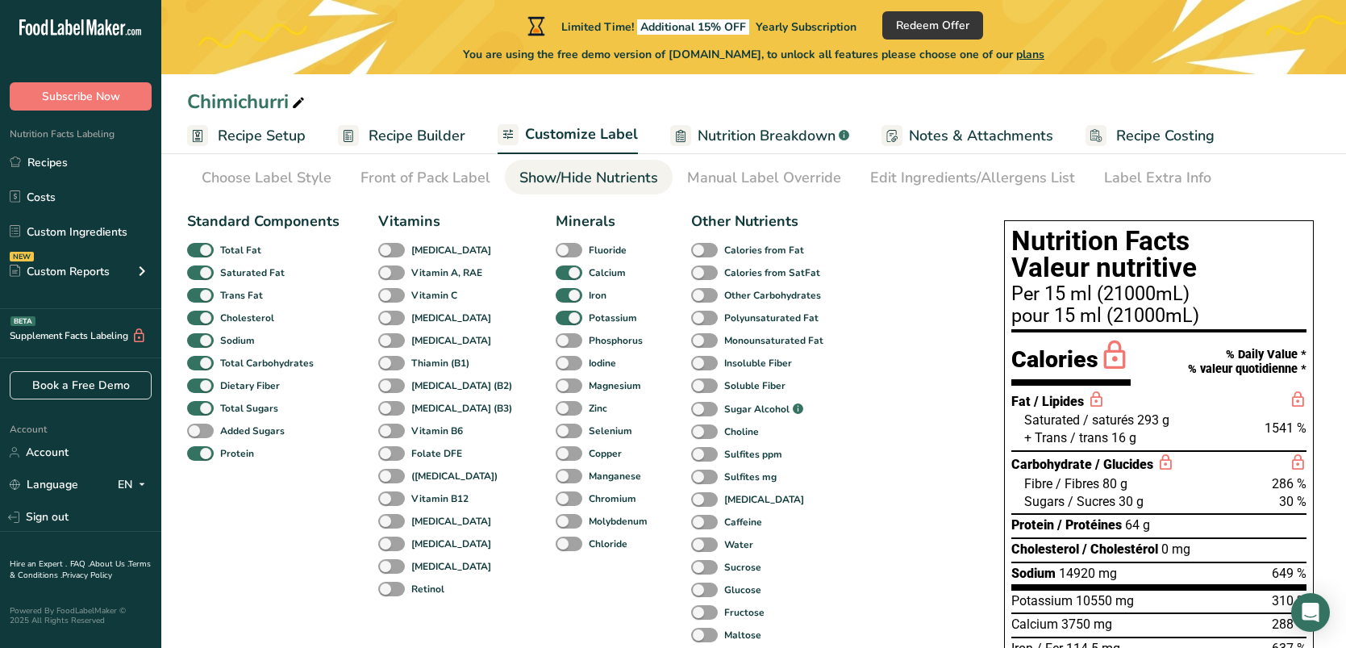
scroll to position [24, 0]
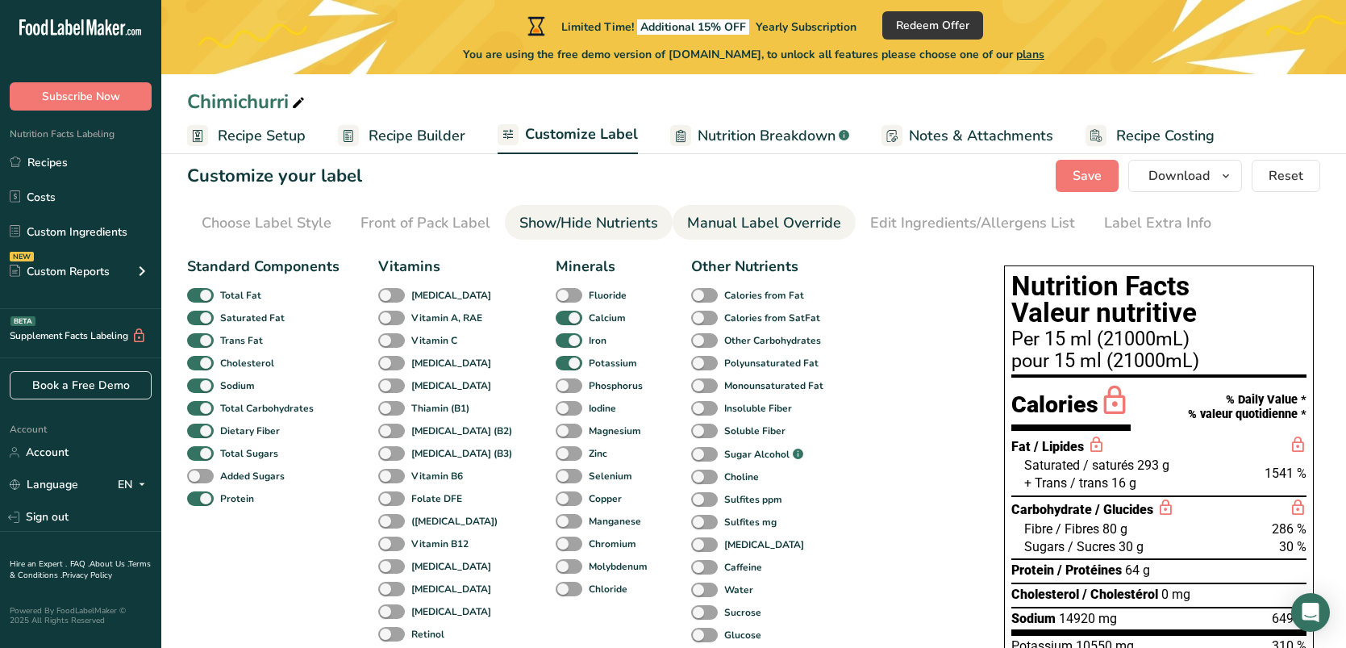
click at [718, 219] on div "Manual Label Override" at bounding box center [764, 223] width 154 height 22
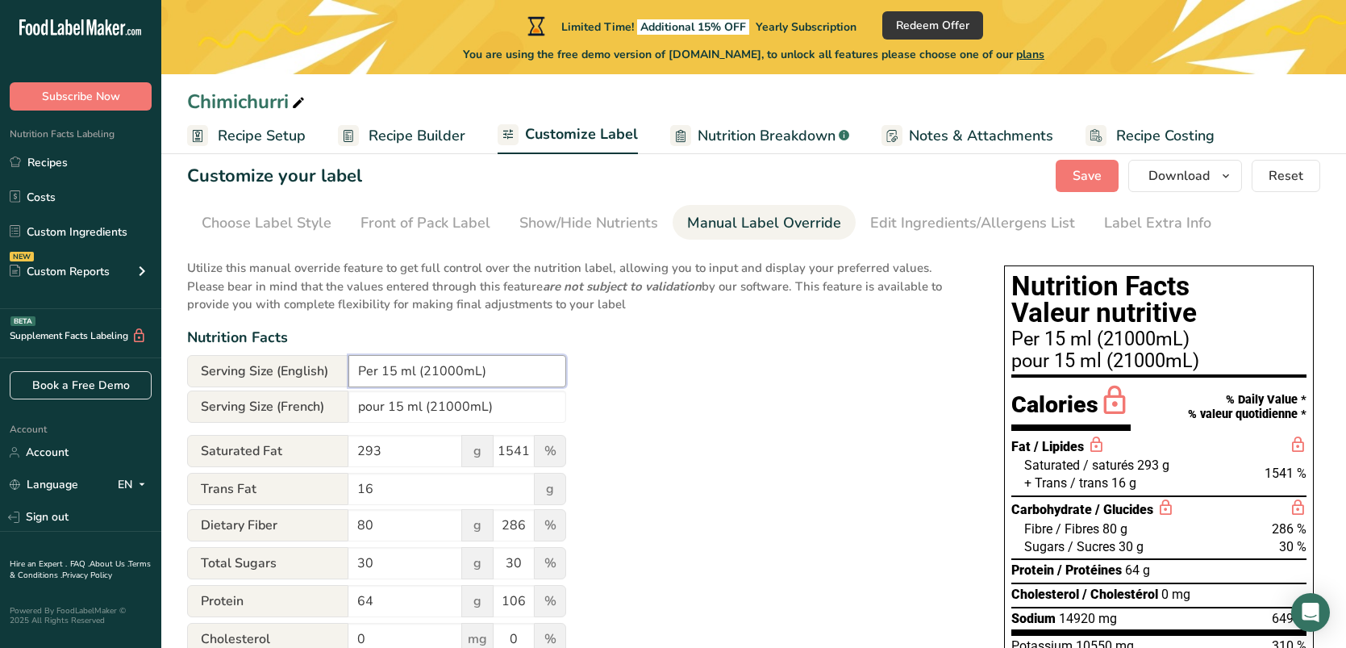
click at [477, 372] on input "Per 15 ml (21000mL)" at bounding box center [458, 371] width 218 height 32
drag, startPoint x: 512, startPoint y: 372, endPoint x: 415, endPoint y: 371, distance: 96.8
click at [415, 371] on input "Per 15 ml (21000mL)" at bounding box center [458, 371] width 218 height 32
type input "Per 15 ml"
drag, startPoint x: 453, startPoint y: 403, endPoint x: 428, endPoint y: 403, distance: 24.2
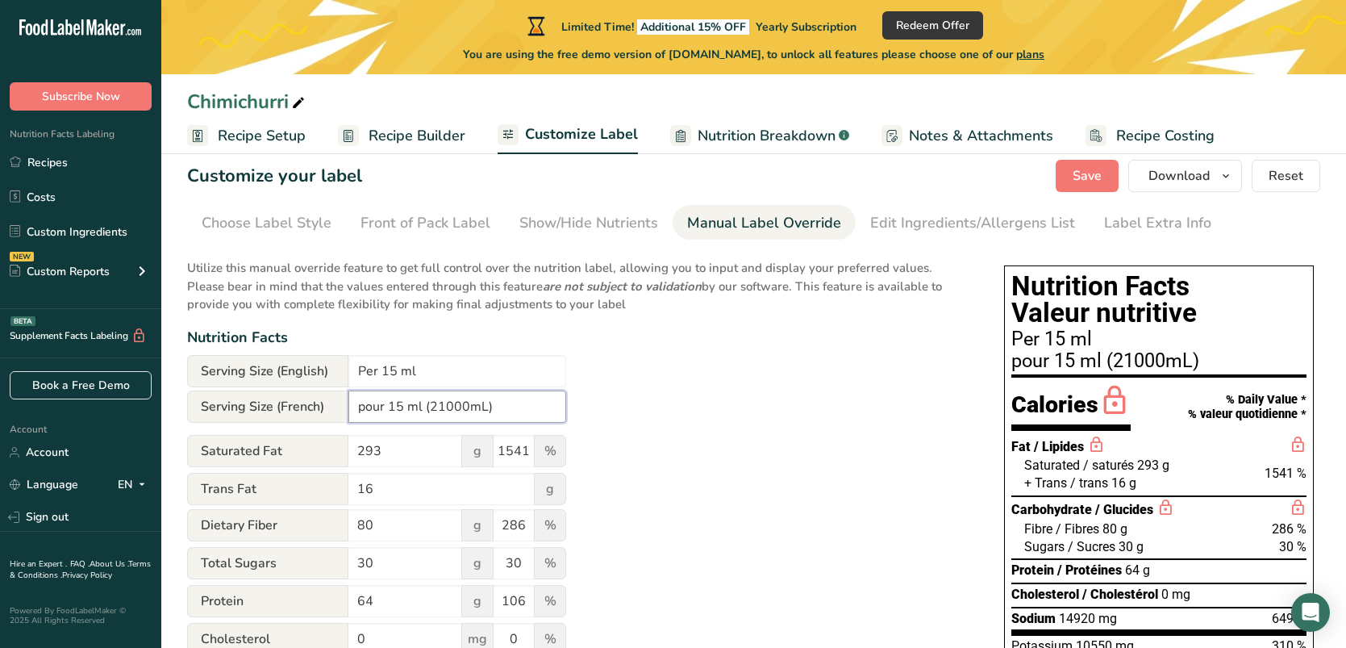
click at [428, 403] on input "pour 15 ml (21000mL)" at bounding box center [458, 406] width 218 height 32
type input "pour 15 ml"
click at [685, 425] on div "Utilize this manual override feature to get full control over the nutrition lab…" at bounding box center [579, 551] width 785 height 604
click at [276, 140] on span "Recipe Setup" at bounding box center [262, 136] width 88 height 22
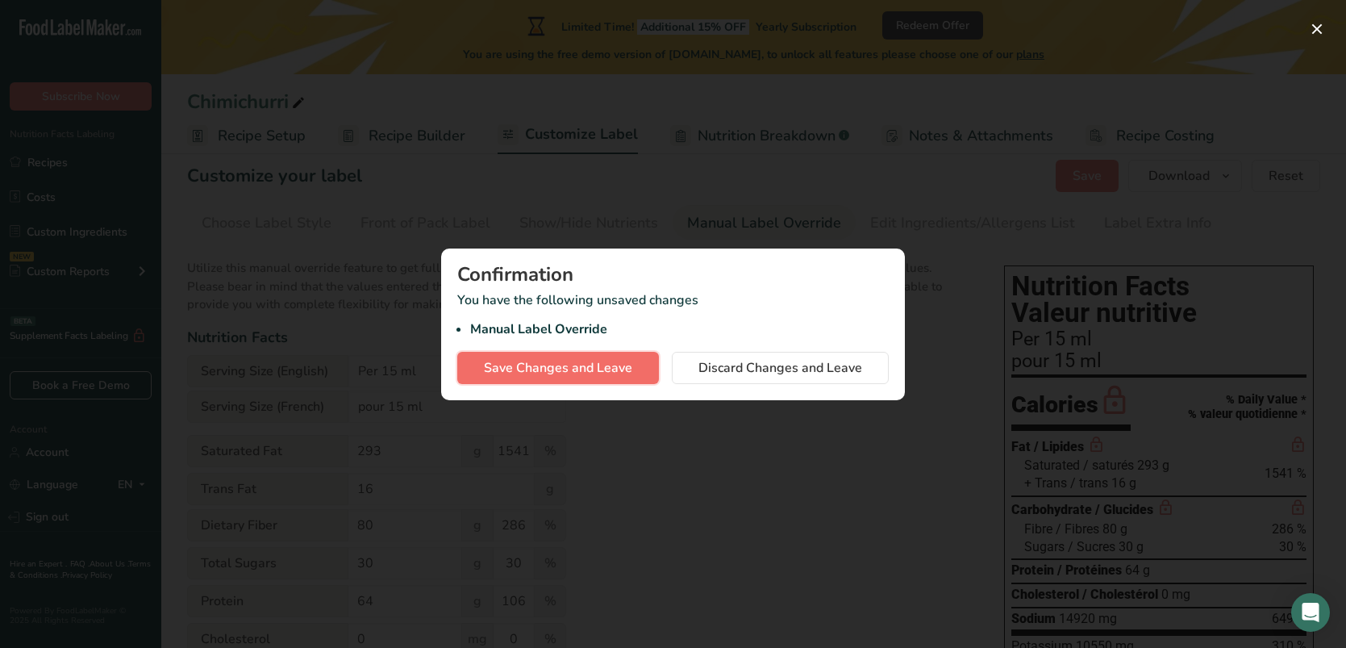
click at [524, 376] on span "Save Changes and Leave" at bounding box center [558, 367] width 148 height 19
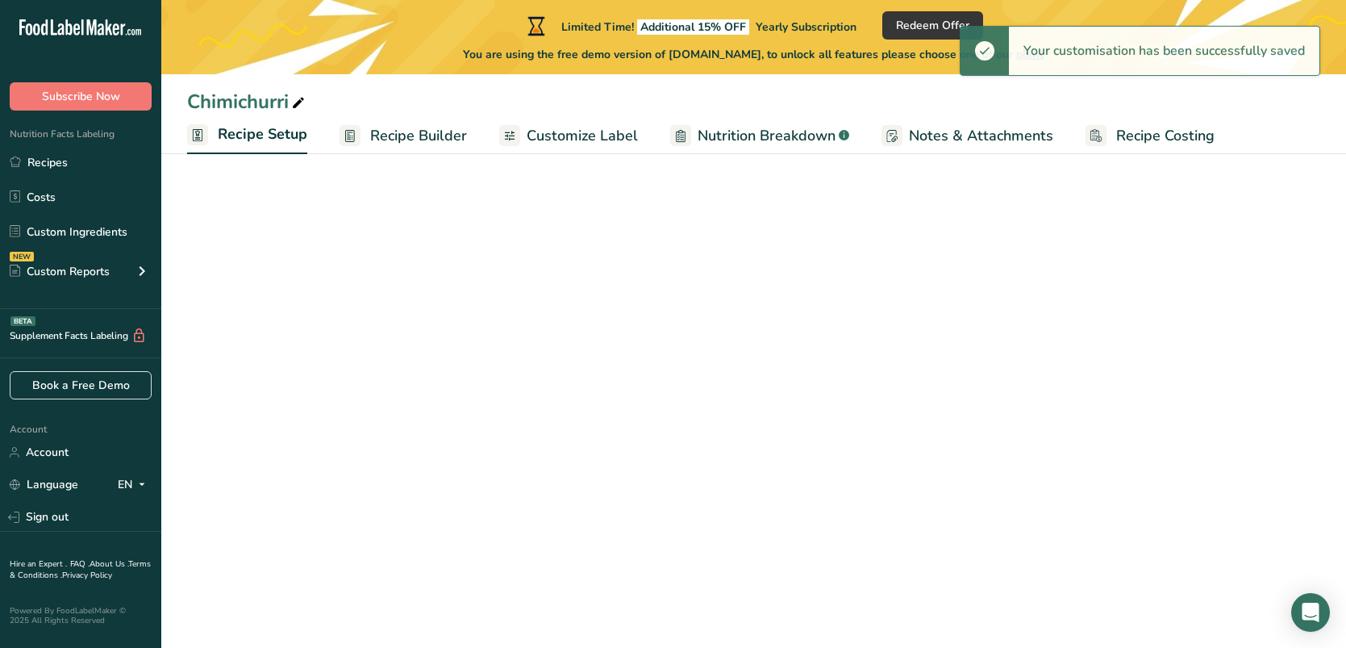
select select "16"
select select "22"
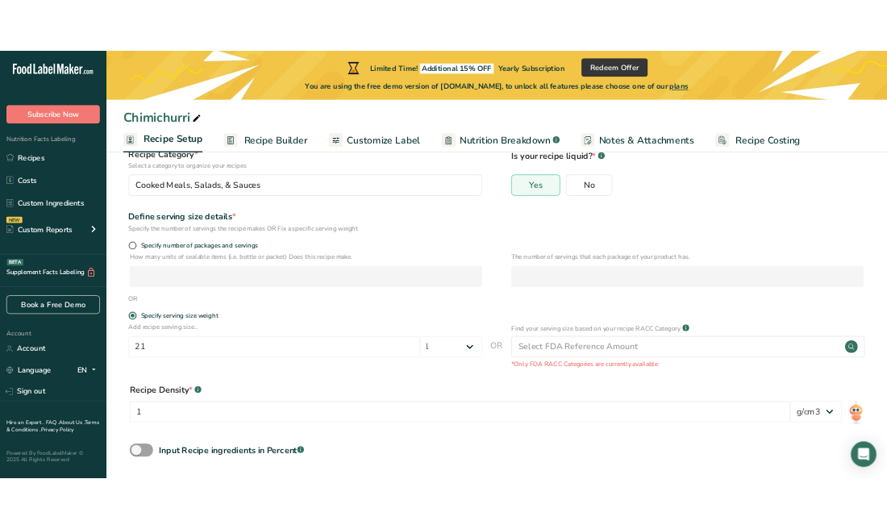
scroll to position [128, 0]
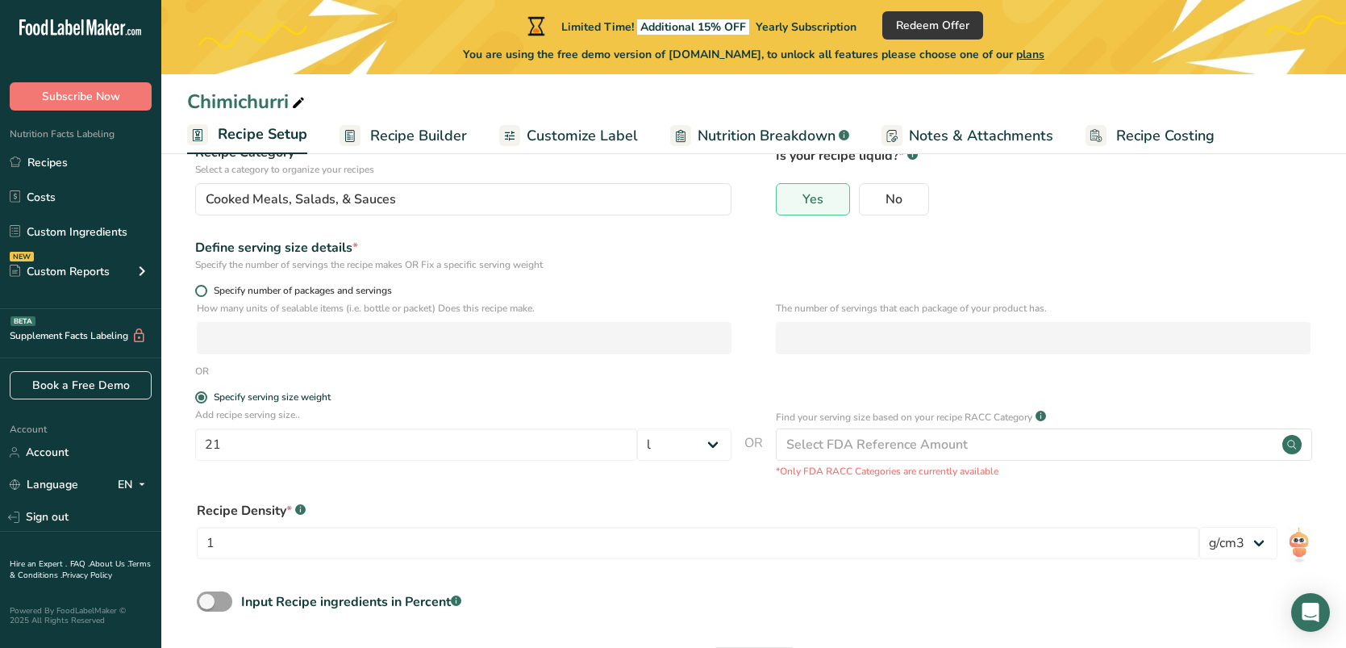
click at [198, 292] on span at bounding box center [201, 291] width 12 height 12
click at [198, 292] on input "Specify number of packages and servings" at bounding box center [200, 291] width 10 height 10
radio input "true"
radio input "false"
select select "0"
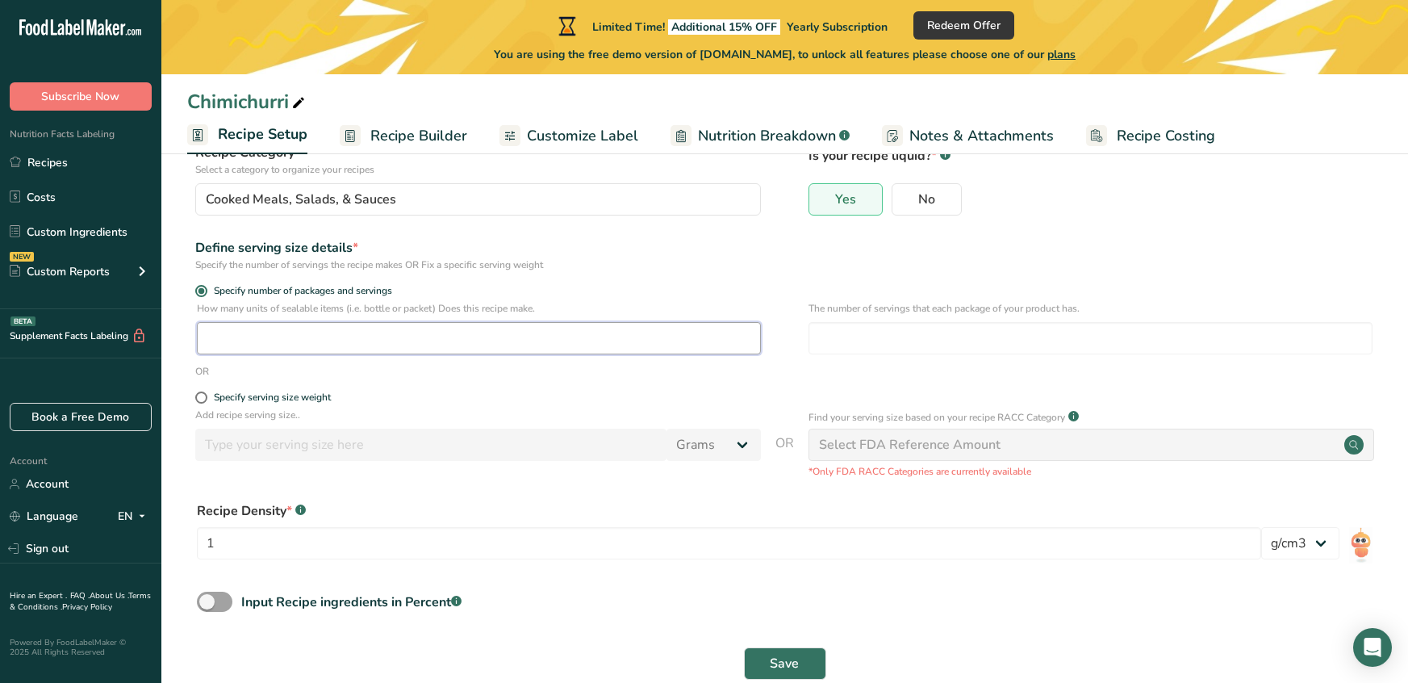
click at [367, 337] on input "number" at bounding box center [479, 338] width 564 height 32
type input "84"
click at [737, 270] on div "Specify the number of servings the recipe makes OR Fix a specific serving weight" at bounding box center [478, 264] width 566 height 15
click at [856, 336] on input "number" at bounding box center [1090, 338] width 564 height 32
type input "5"
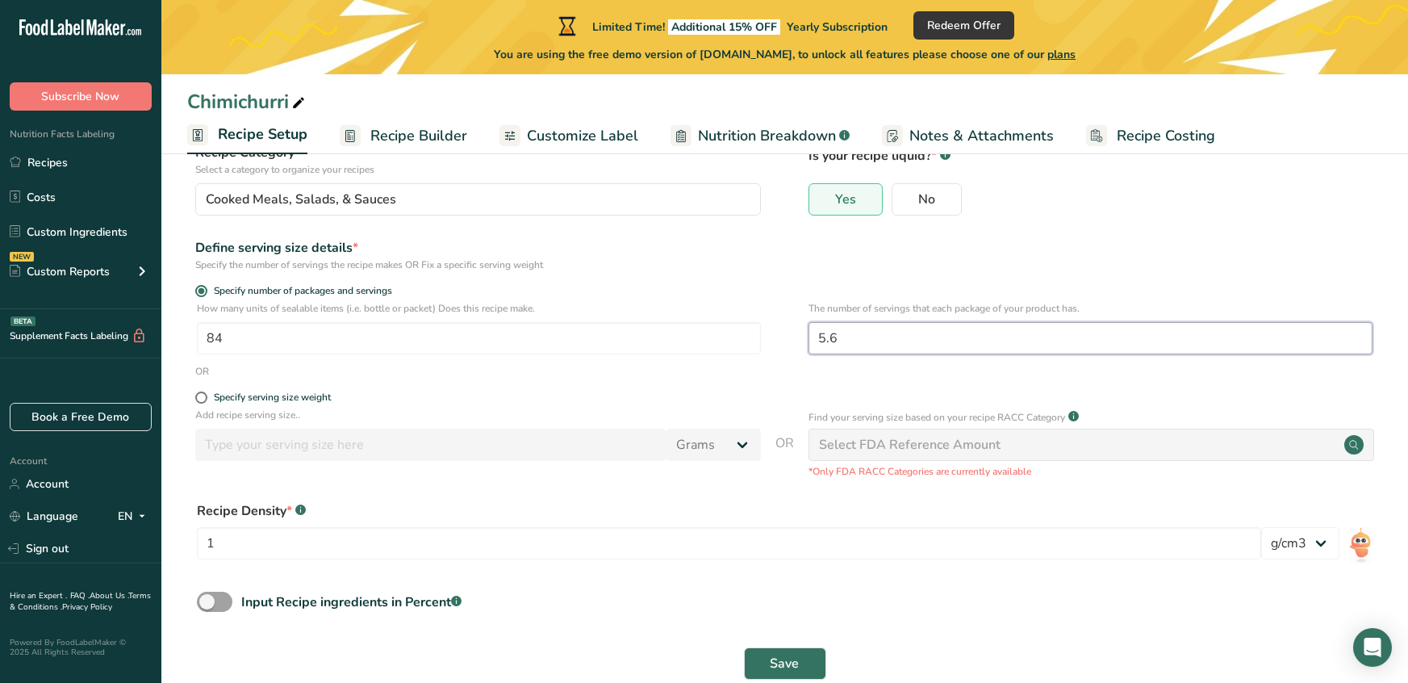
type input "5.6"
drag, startPoint x: 883, startPoint y: 228, endPoint x: 883, endPoint y: 240, distance: 12.9
click at [883, 232] on form "Recipe name * Chimichurri Recipe code .a-a{fill:#347362;}.b-a{fill:#fff;} Recip…" at bounding box center [784, 375] width 1195 height 627
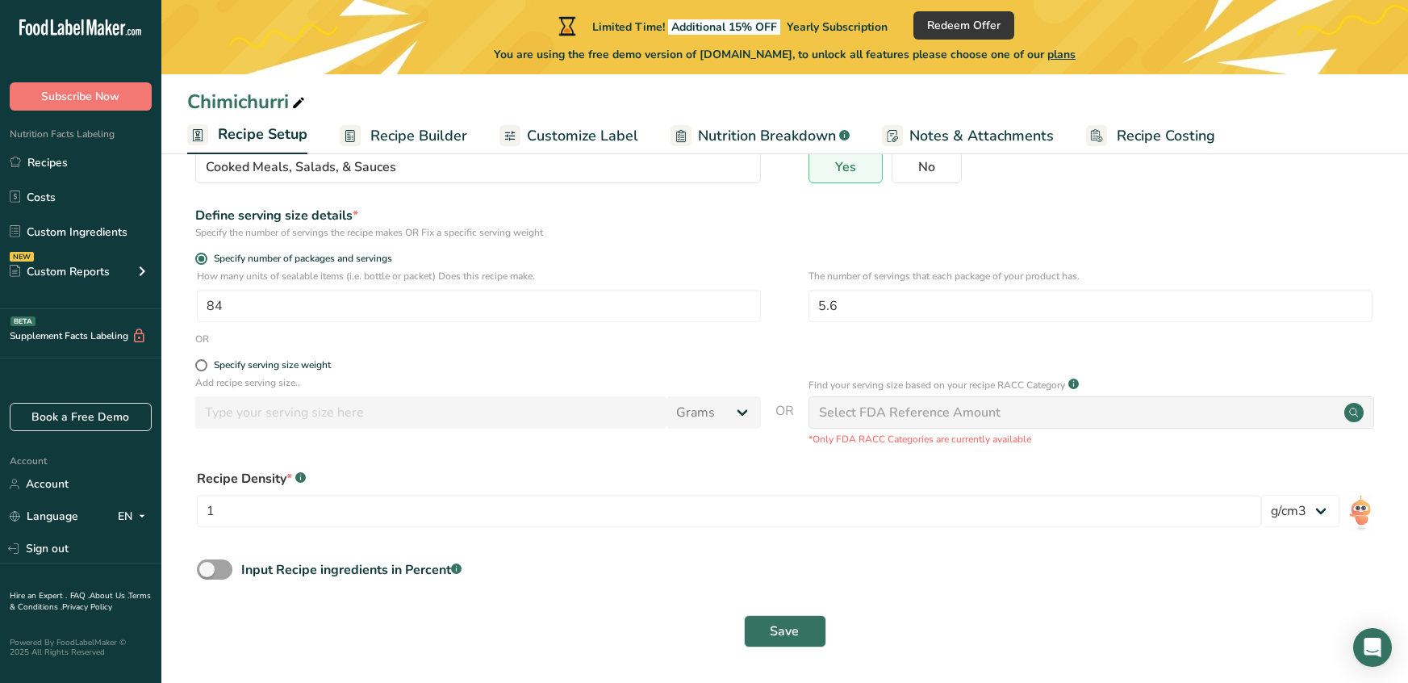
scroll to position [163, 0]
click at [780, 629] on span "Save" at bounding box center [784, 630] width 29 height 19
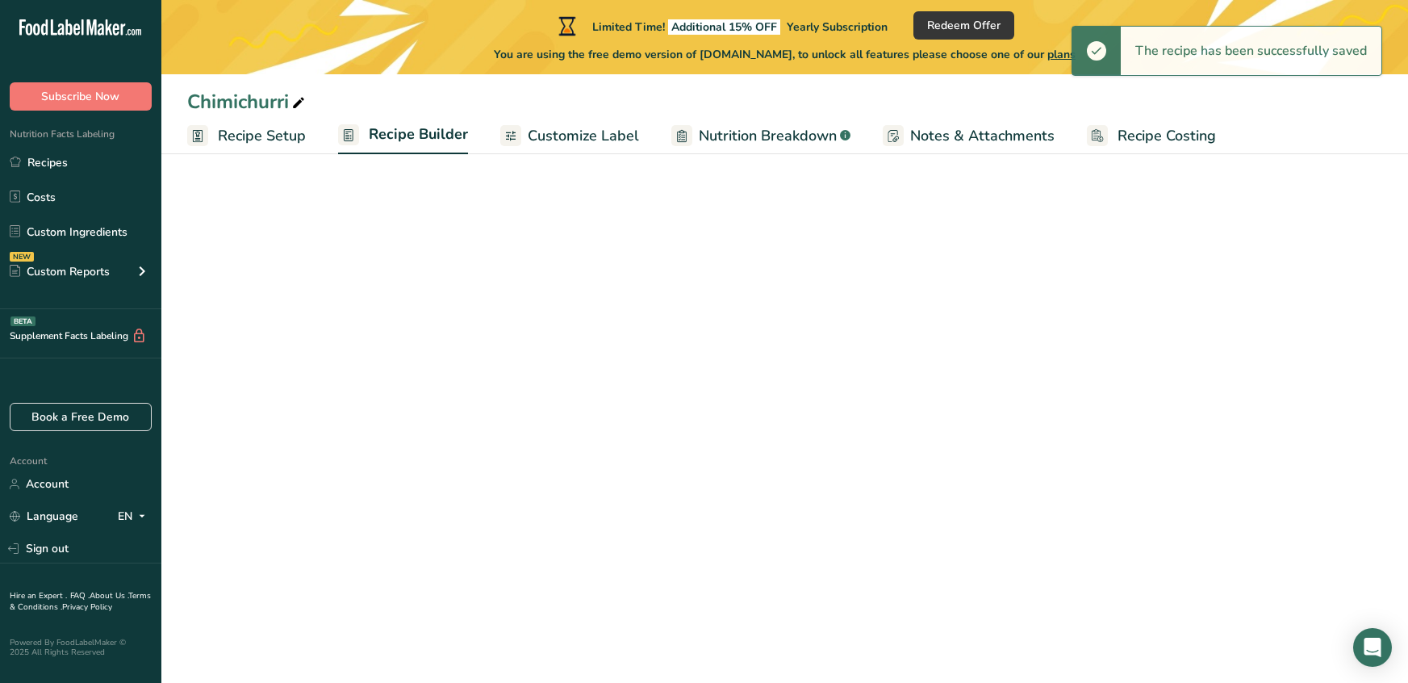
click at [566, 141] on span "Customize Label" at bounding box center [583, 136] width 111 height 22
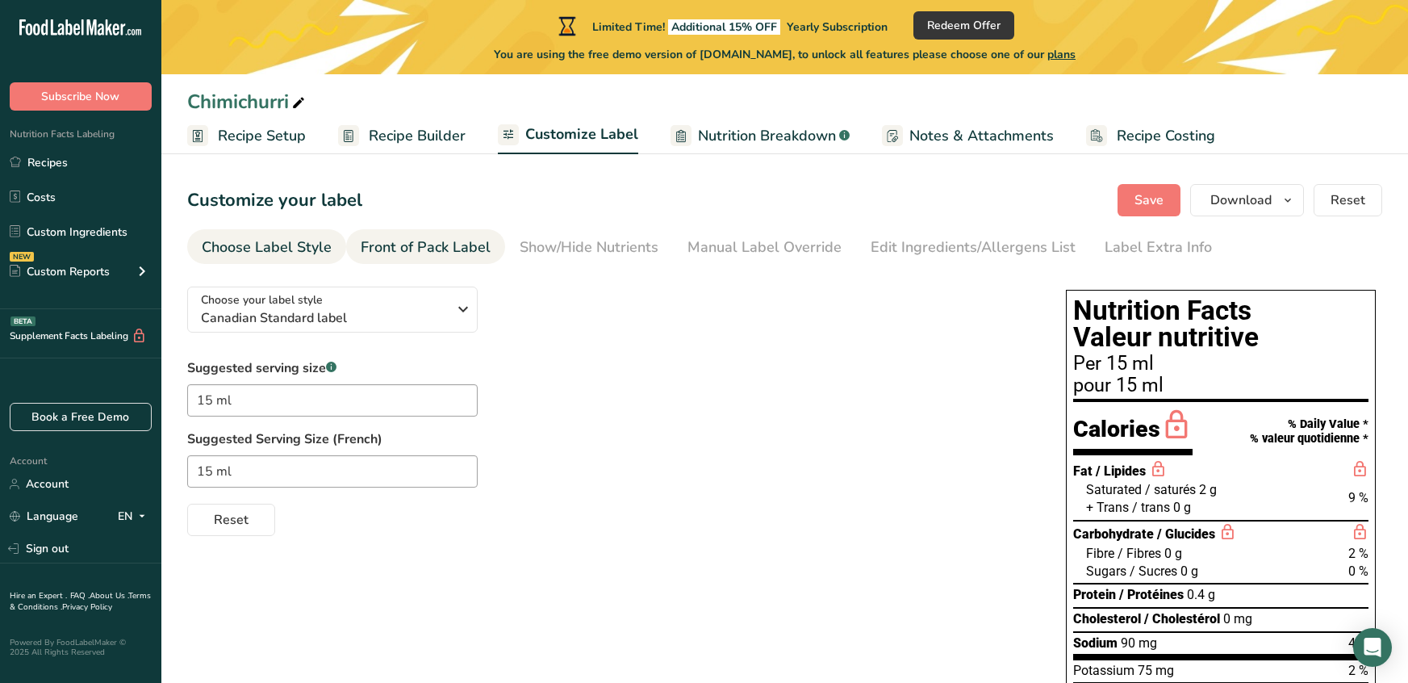
click at [412, 237] on div "Front of Pack Label" at bounding box center [426, 247] width 130 height 22
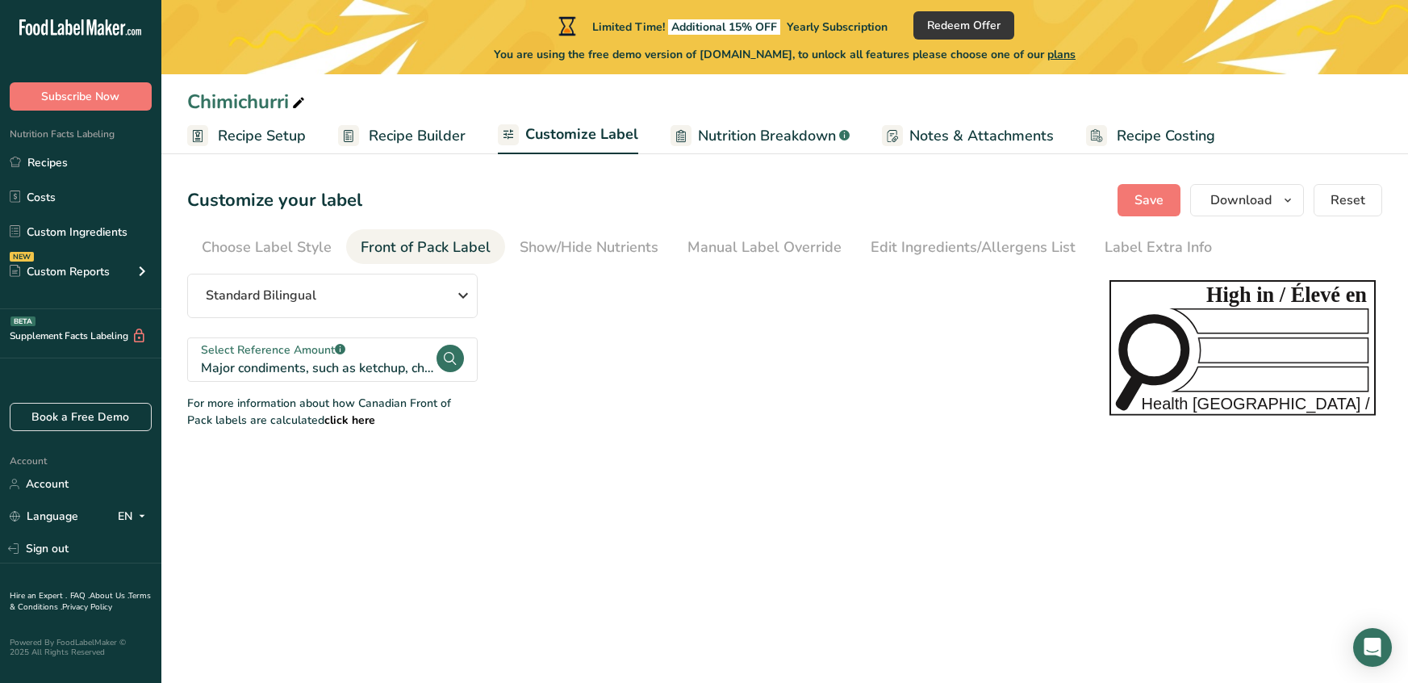
click at [638, 389] on div "Standard Bilingual Standard Bilingual Standard English Only Linear Bilingual St…" at bounding box center [632, 350] width 890 height 155
click at [388, 131] on span "Recipe Builder" at bounding box center [417, 136] width 97 height 22
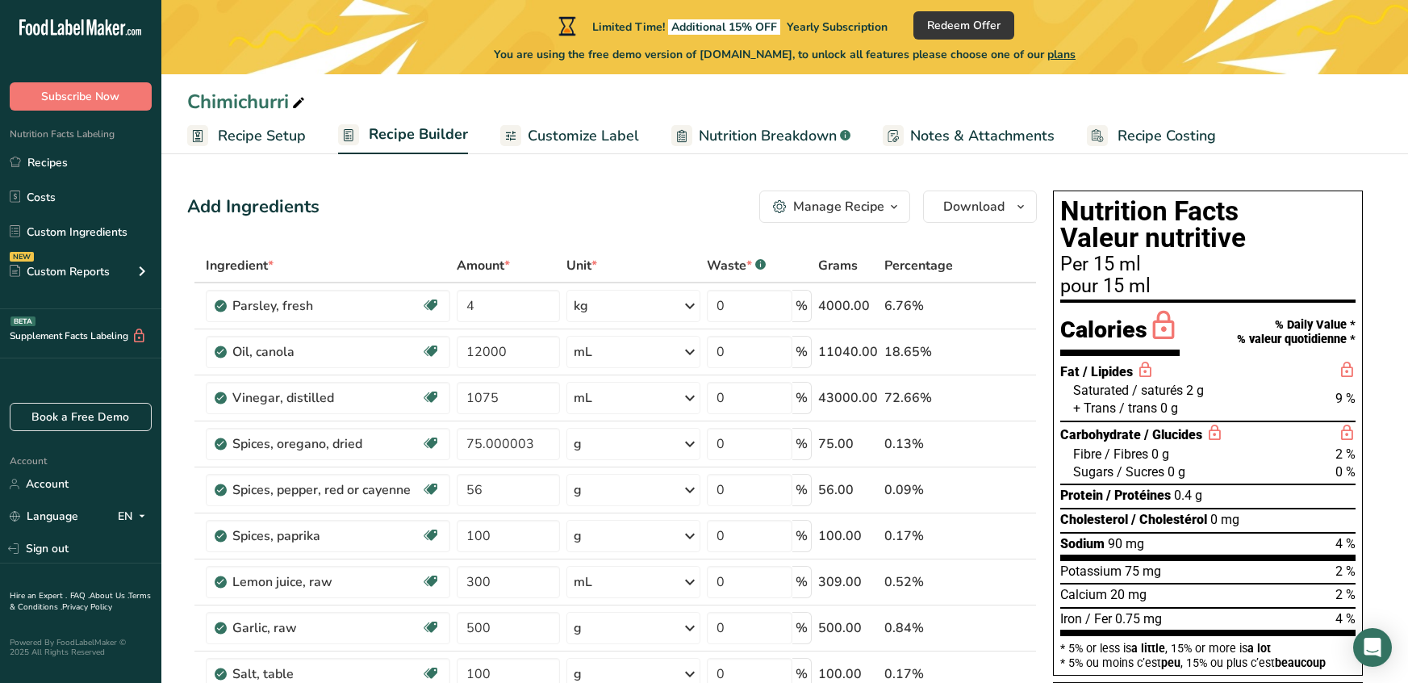
click at [582, 143] on span "Customize Label" at bounding box center [583, 136] width 111 height 22
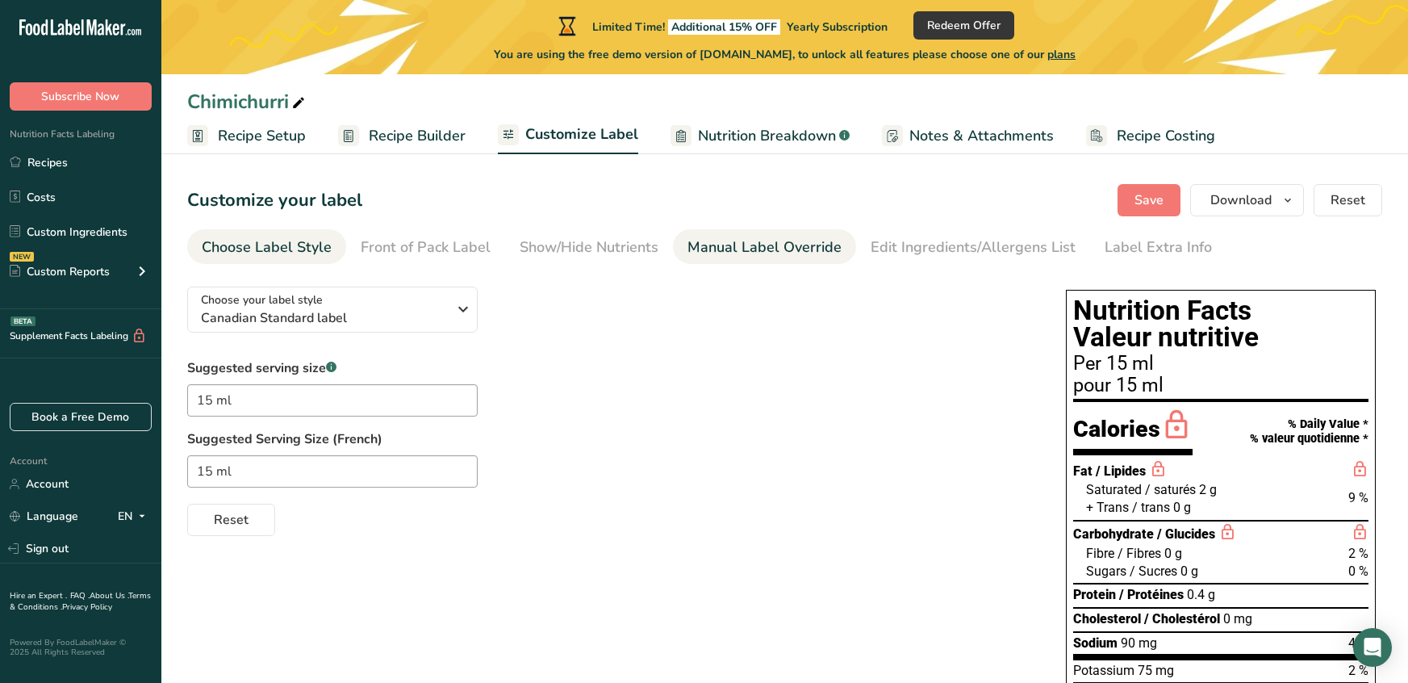
click at [766, 242] on div "Manual Label Override" at bounding box center [764, 247] width 154 height 22
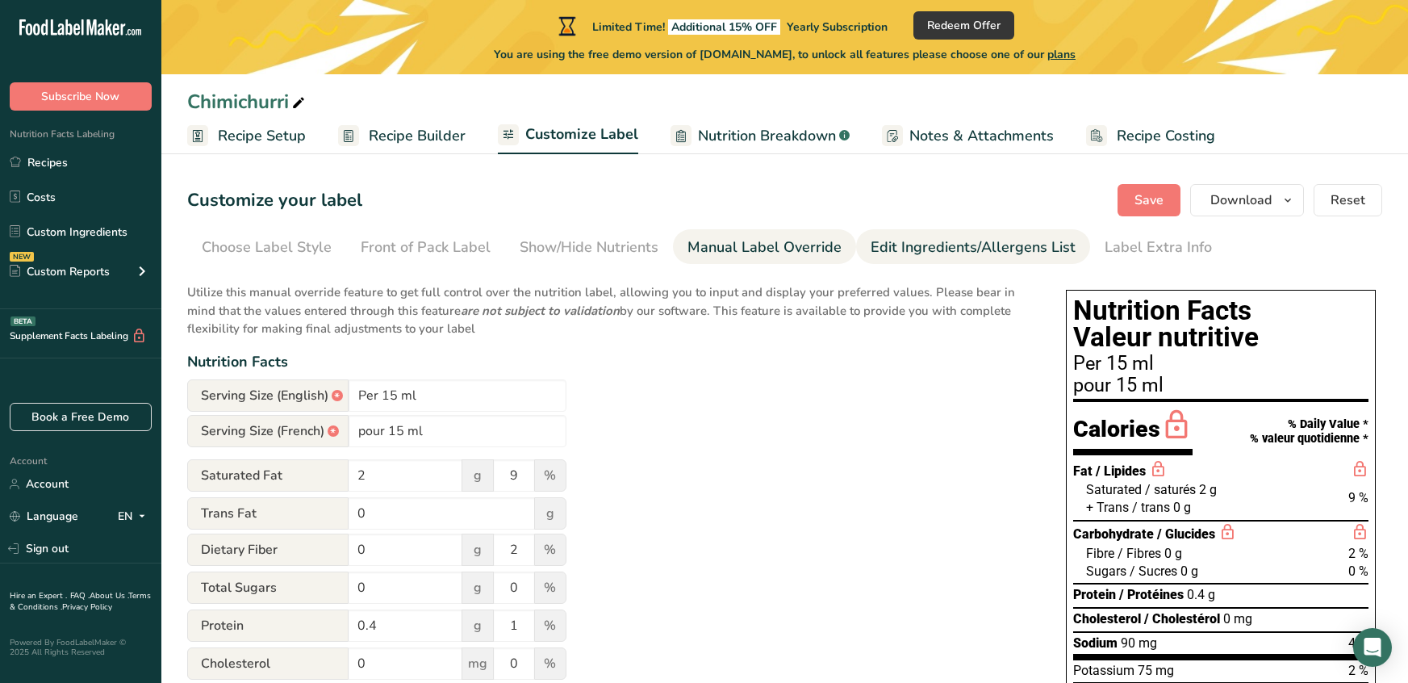
click at [932, 253] on div "Edit Ingredients/Allergens List" at bounding box center [972, 247] width 205 height 22
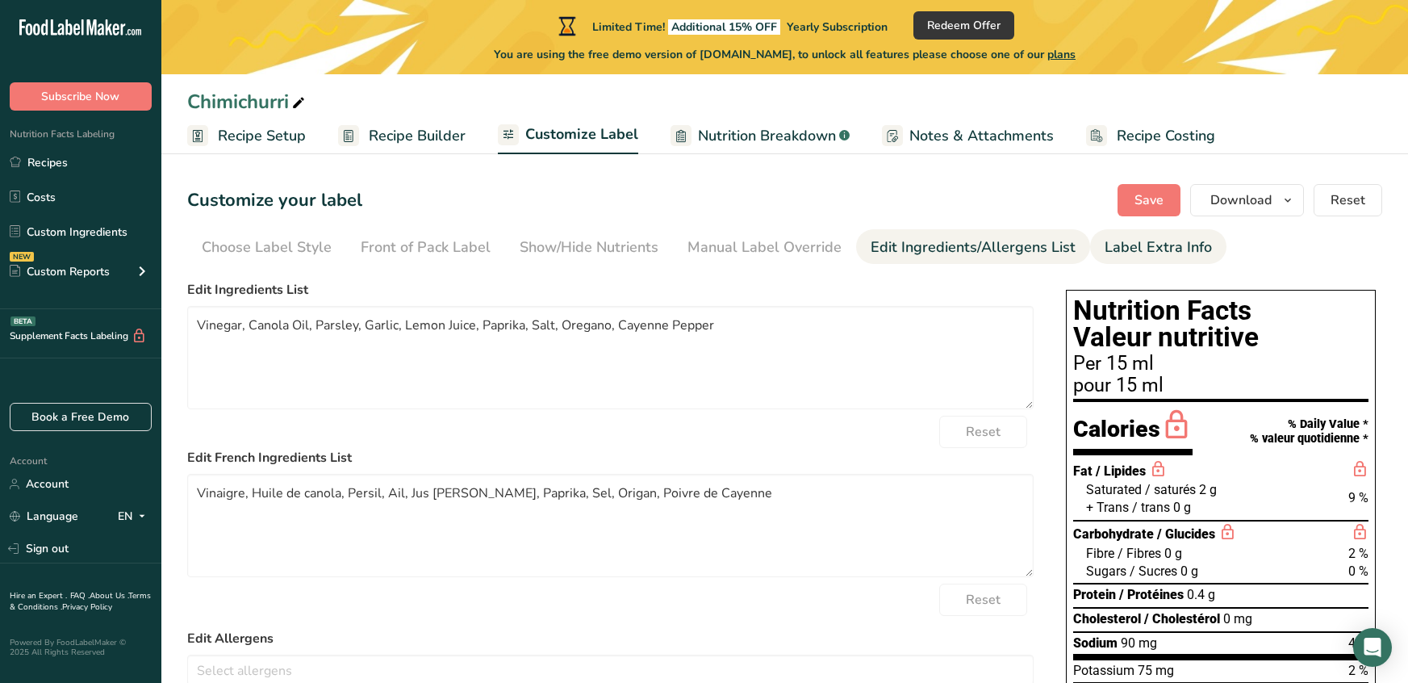
click at [1166, 253] on div "Label Extra Info" at bounding box center [1157, 247] width 107 height 22
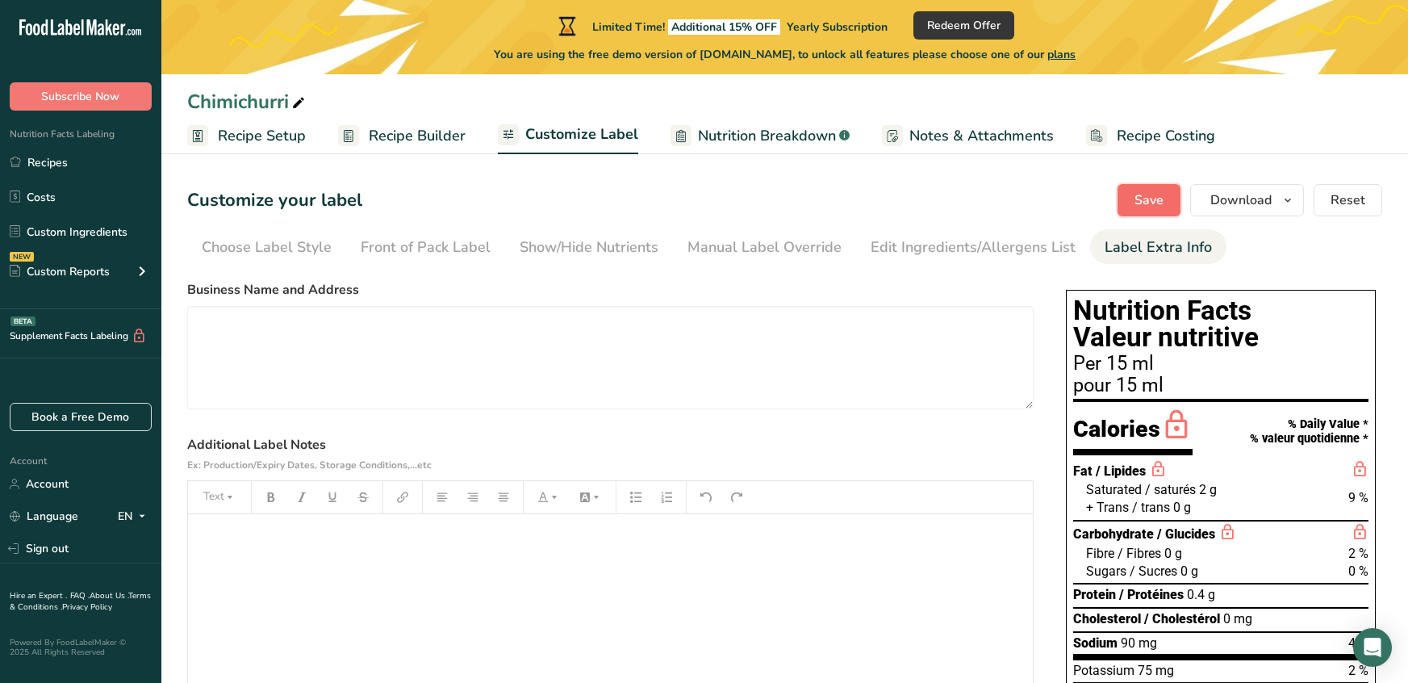
click at [1138, 205] on span "Save" at bounding box center [1148, 199] width 29 height 19
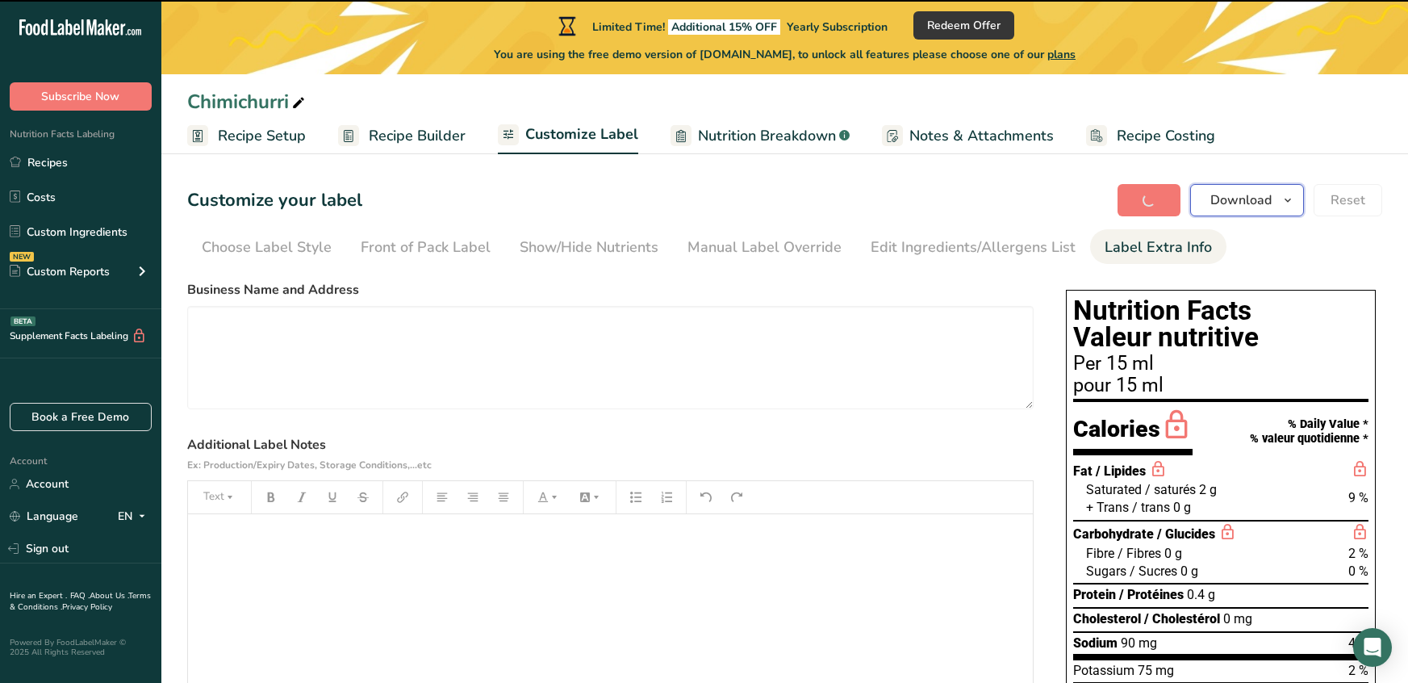
click at [1275, 203] on button "Download" at bounding box center [1247, 200] width 114 height 32
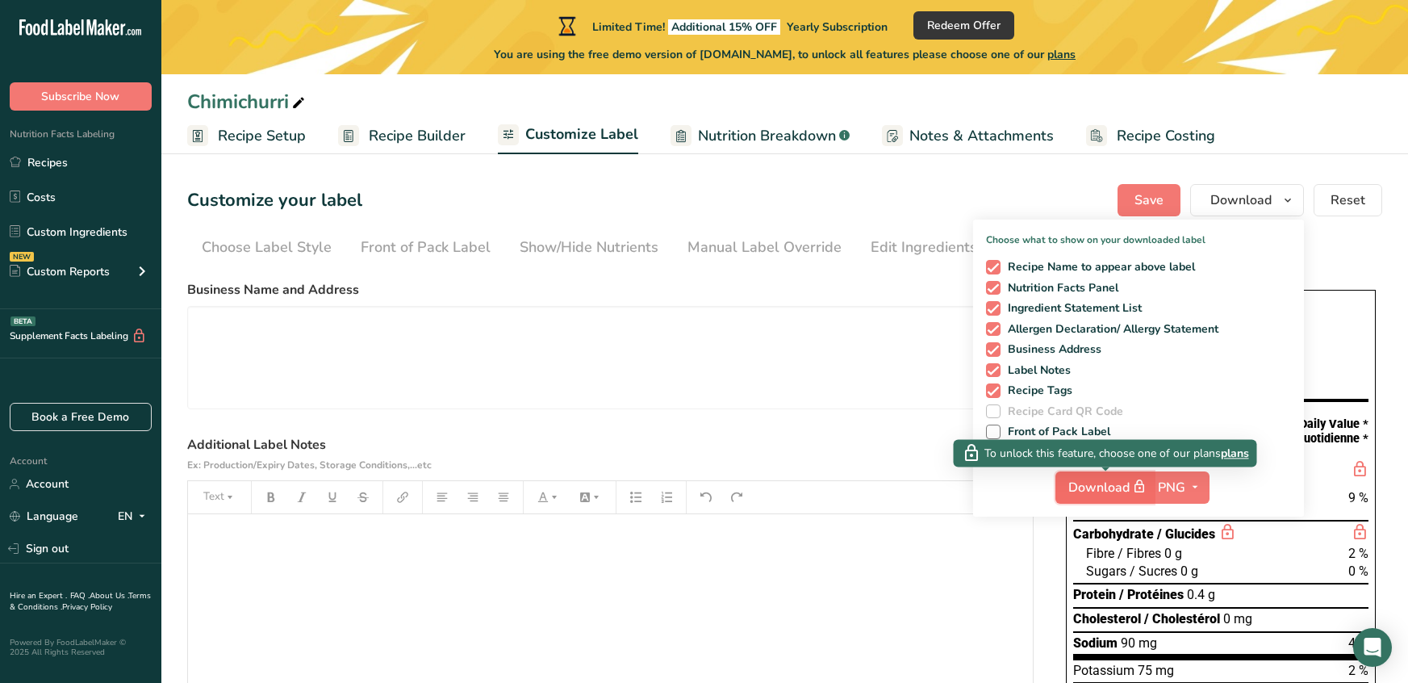
click at [1130, 491] on span "Download" at bounding box center [1109, 487] width 81 height 20
